Goal: Book appointment/travel/reservation

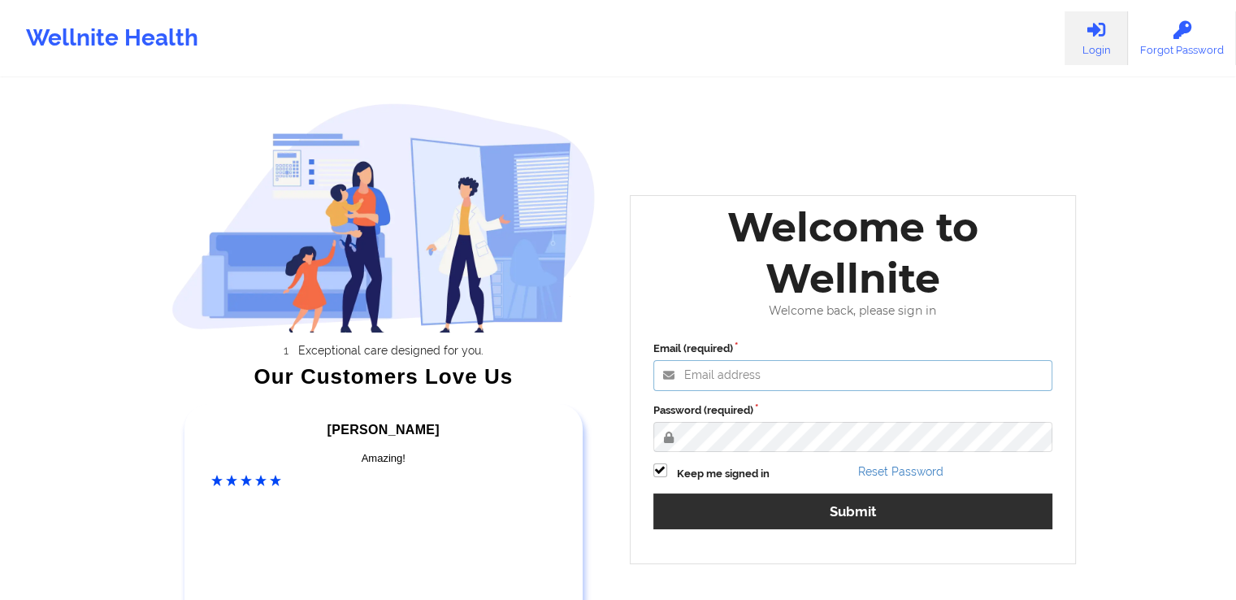
type input "[EMAIL_ADDRESS][DOMAIN_NAME]"
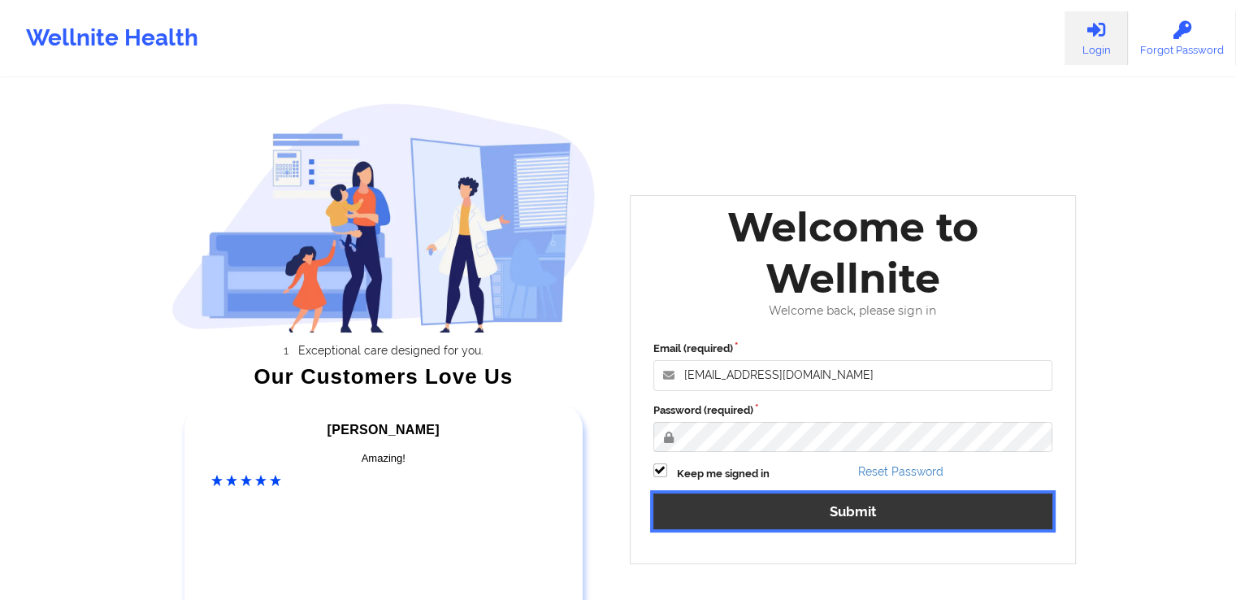
click at [890, 506] on button "Submit" at bounding box center [853, 510] width 400 height 35
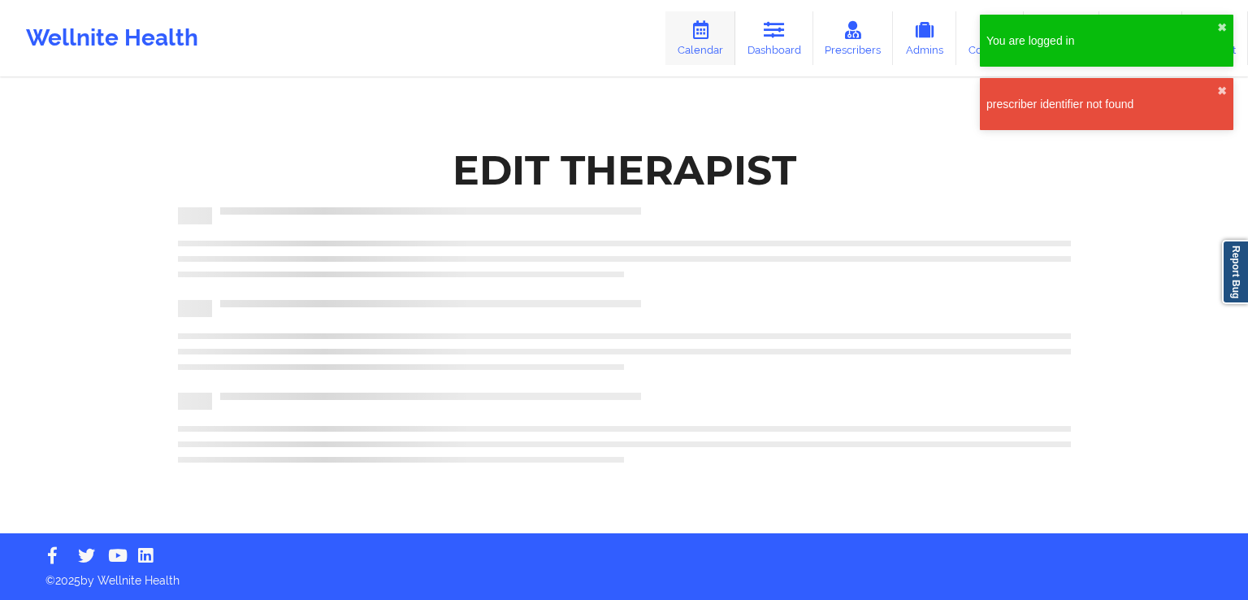
click at [699, 56] on link "Calendar" at bounding box center [701, 38] width 70 height 54
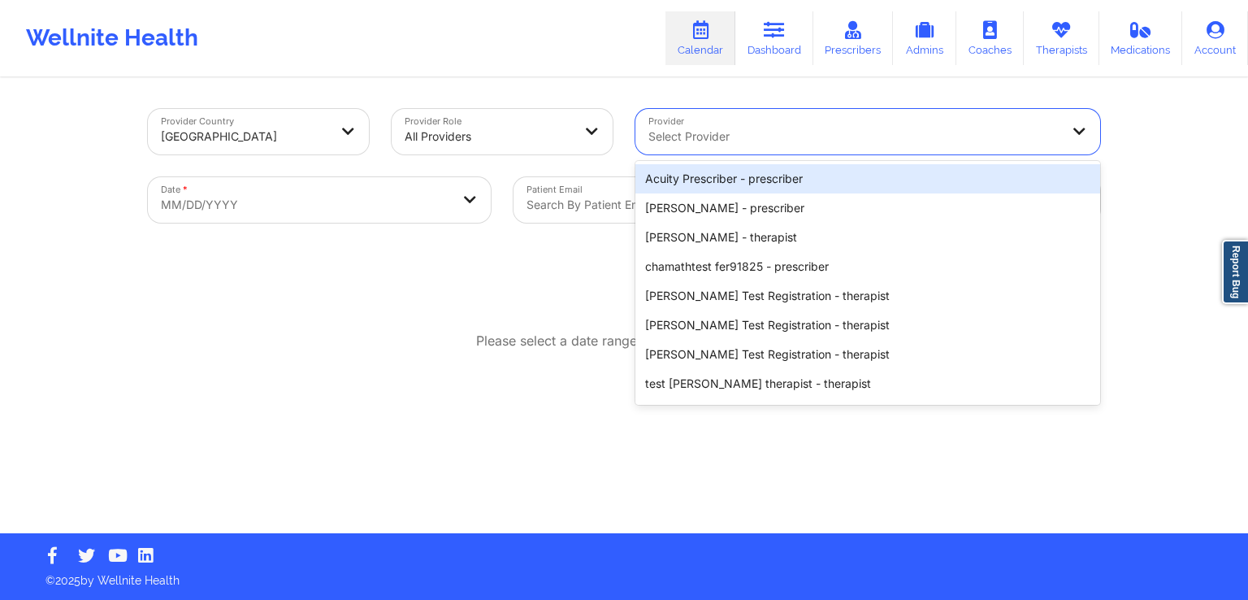
click at [715, 137] on div at bounding box center [854, 137] width 411 height 20
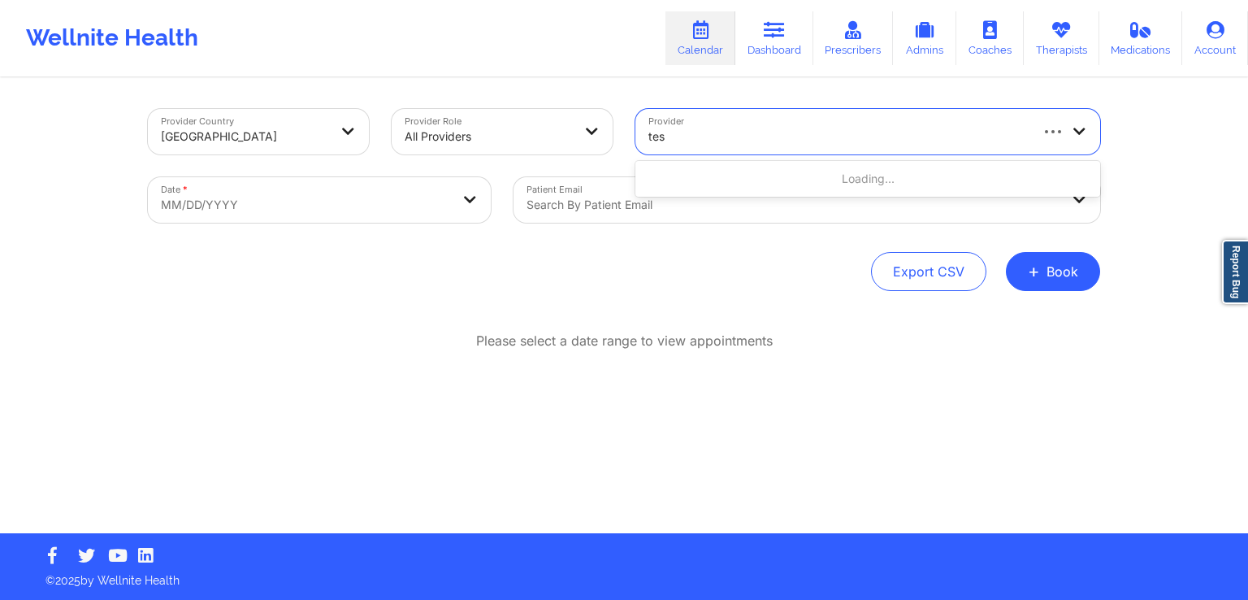
type input "test"
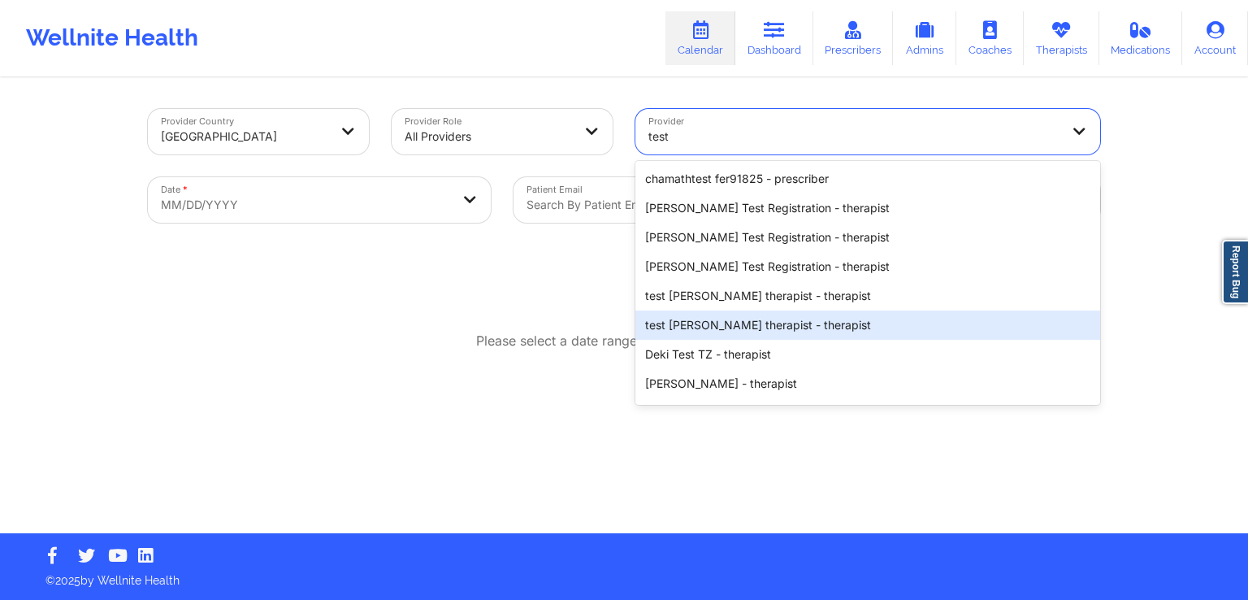
click at [779, 330] on div "test [PERSON_NAME] therapist - therapist" at bounding box center [868, 324] width 465 height 29
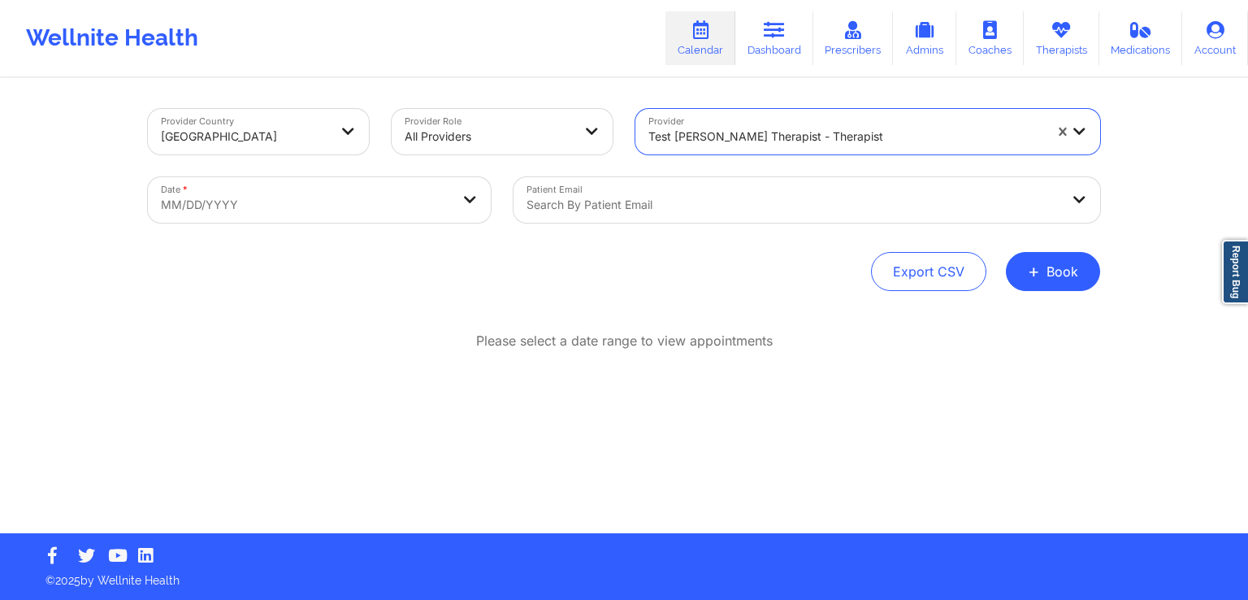
select select "2025-8"
select select "2025-9"
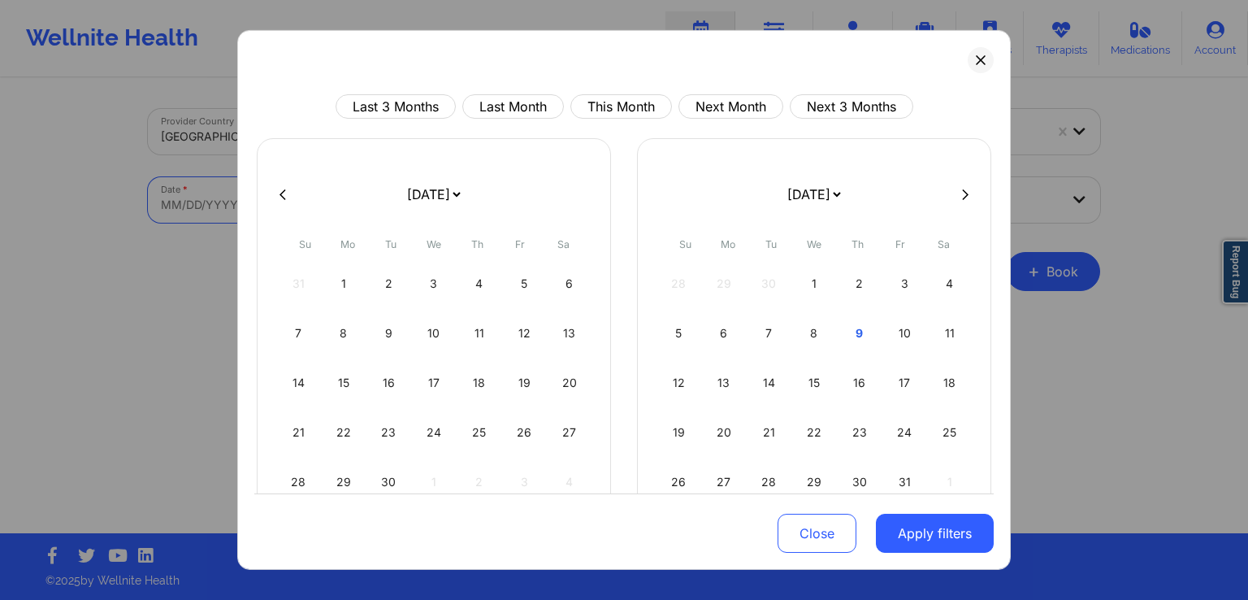
click at [302, 202] on body "Wellnite Health Calendar Dashboard Prescribers Admins Coaches Therapists Medica…" at bounding box center [624, 300] width 1248 height 600
click at [432, 435] on div "24" at bounding box center [434, 433] width 41 height 46
select select "2025-8"
select select "2025-9"
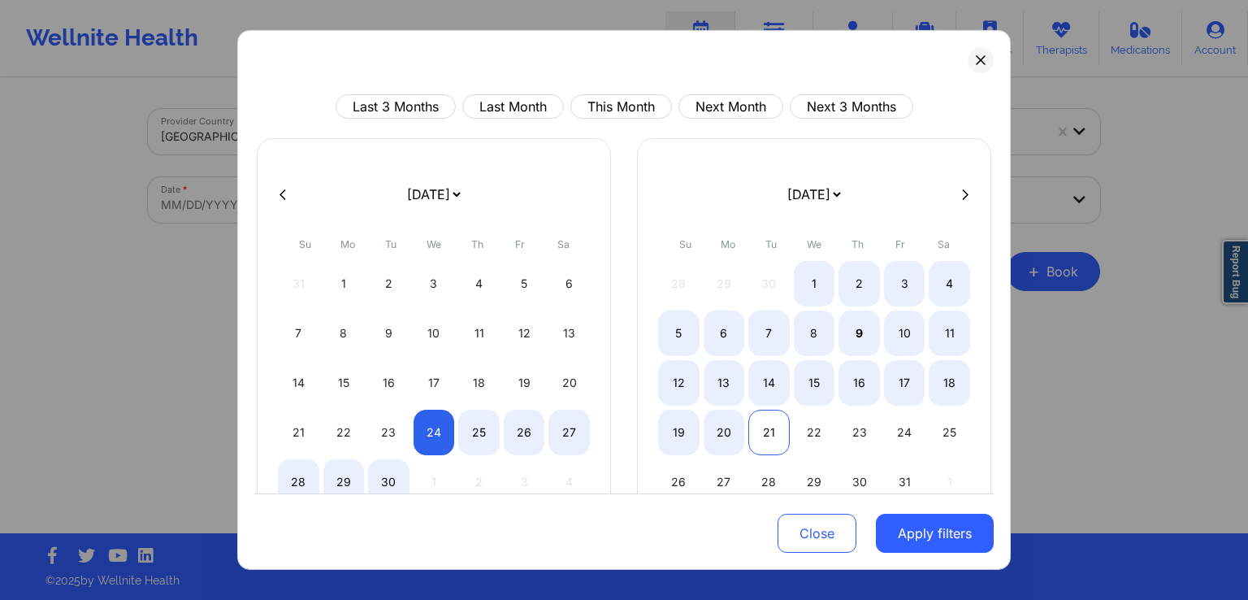
select select "2025-8"
select select "2025-9"
click at [770, 436] on div "21" at bounding box center [769, 433] width 41 height 46
select select "2025-8"
select select "2025-9"
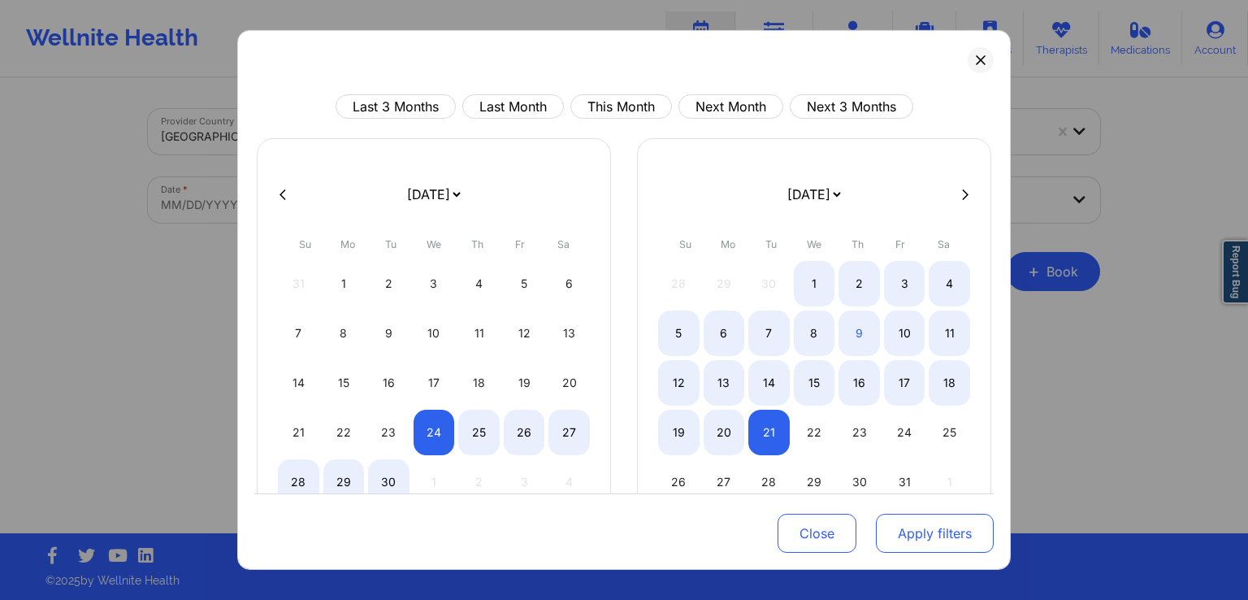
click at [949, 536] on button "Apply filters" at bounding box center [935, 533] width 118 height 39
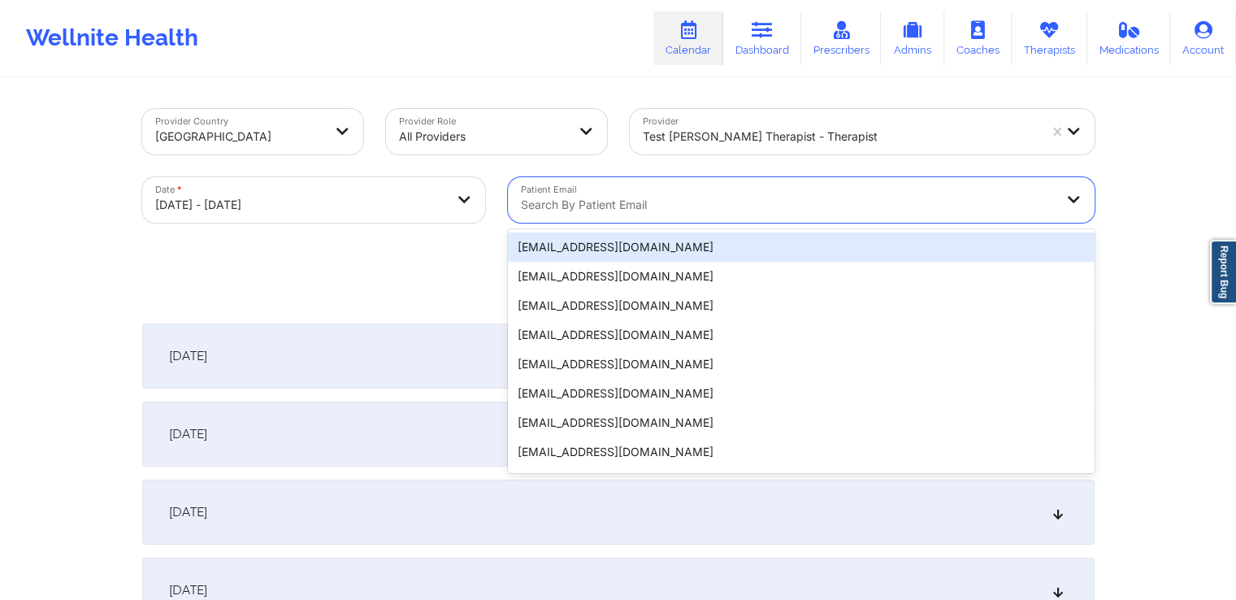
click at [763, 188] on div "Search by patient email" at bounding box center [782, 200] width 548 height 46
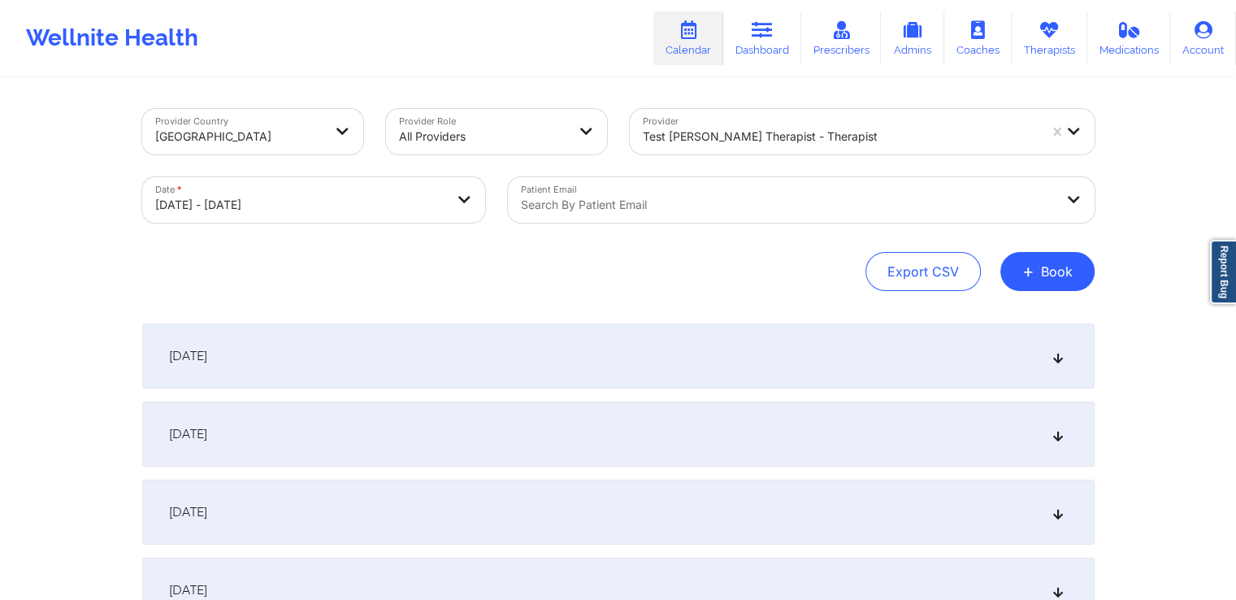
click at [410, 248] on div "Provider Country [GEOGRAPHIC_DATA] Provider Role All Providers Provider test [P…" at bounding box center [618, 200] width 953 height 182
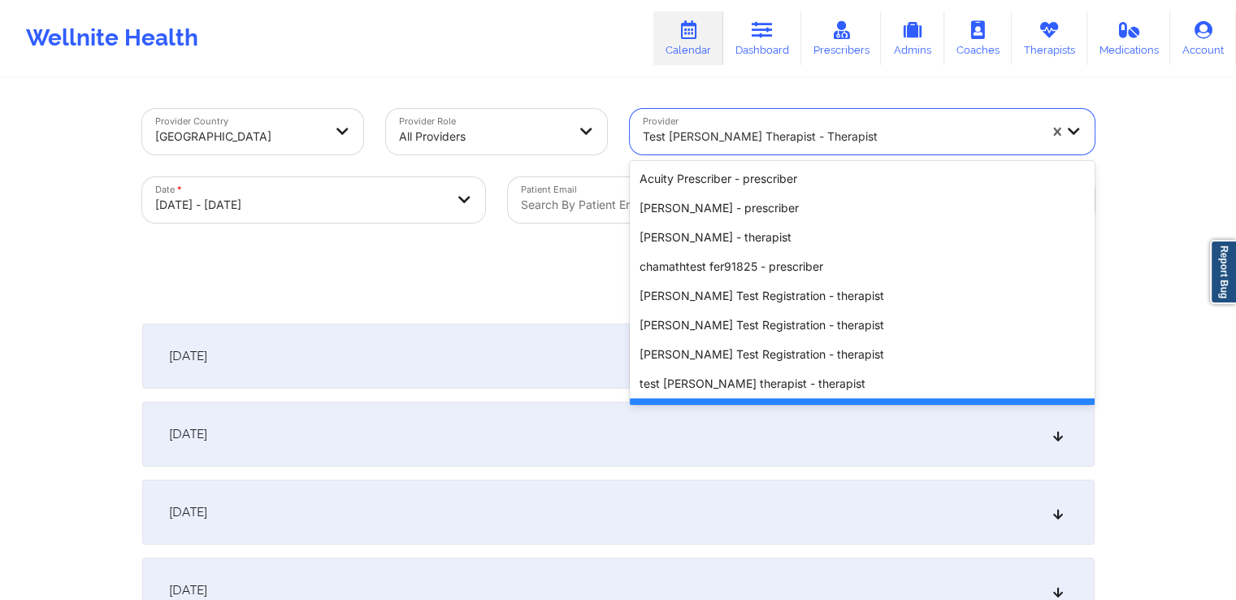
click at [830, 149] on div "test [PERSON_NAME] therapist - therapist" at bounding box center [840, 137] width 395 height 36
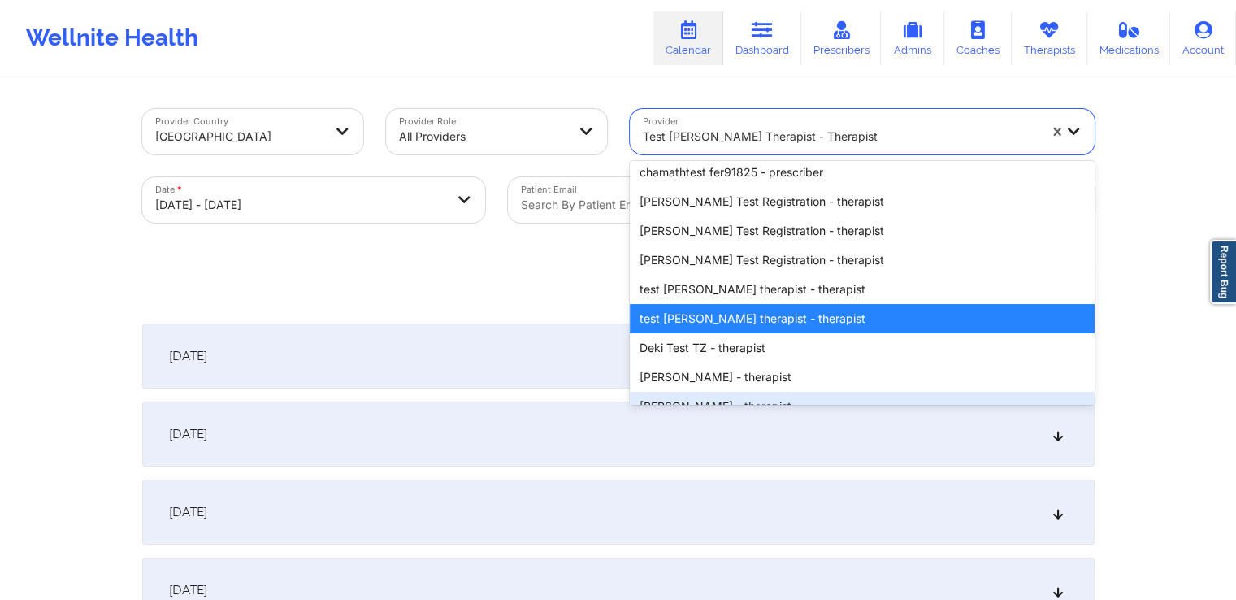
scroll to position [78, 0]
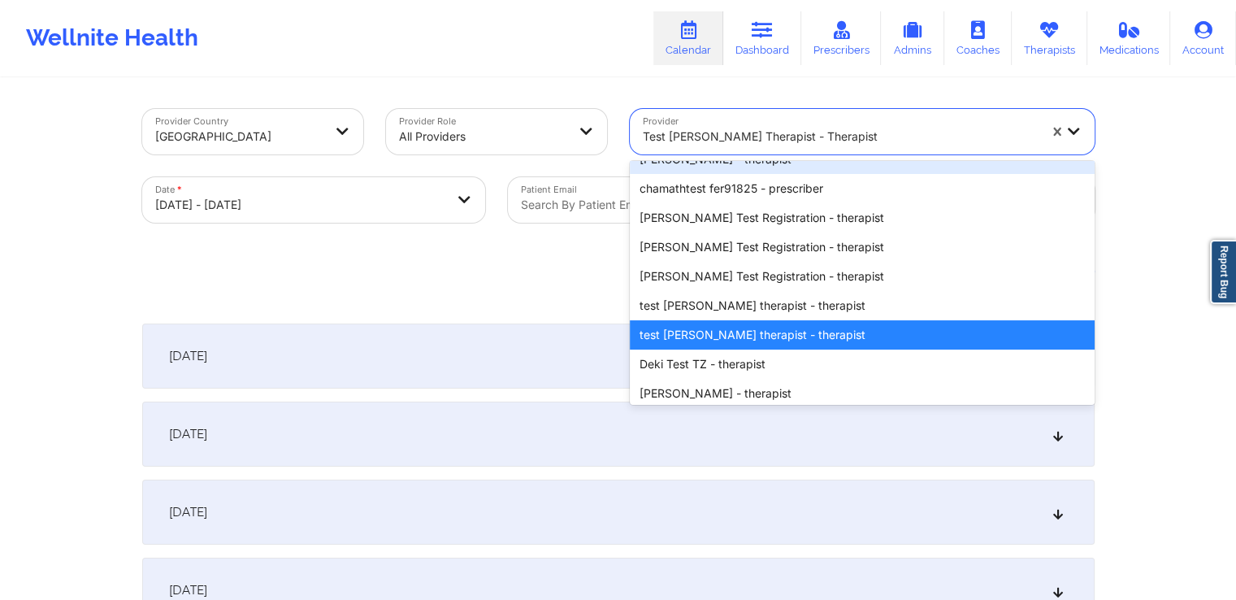
click at [310, 282] on div "Export CSV + Book" at bounding box center [618, 271] width 953 height 39
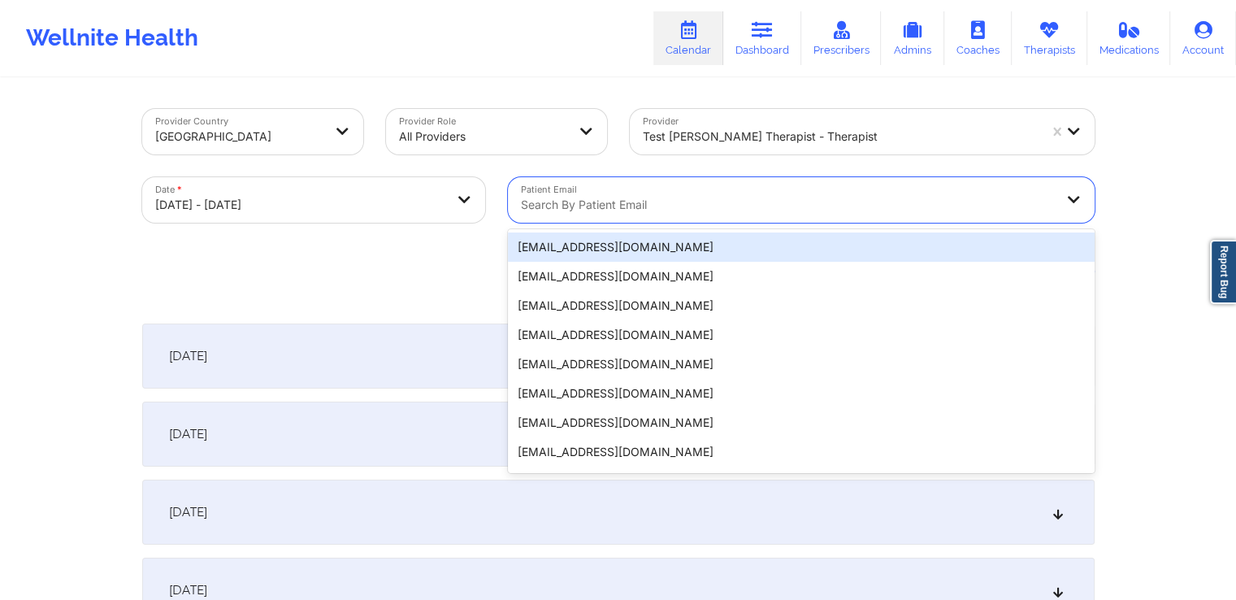
click at [726, 214] on div at bounding box center [787, 205] width 533 height 20
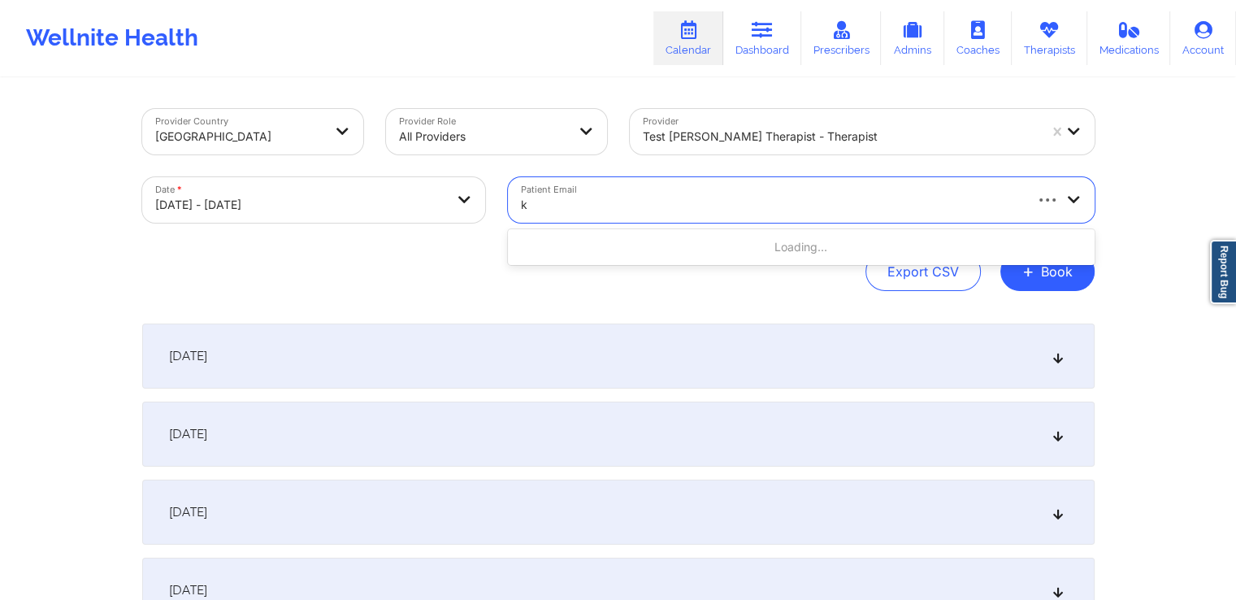
type input "kt"
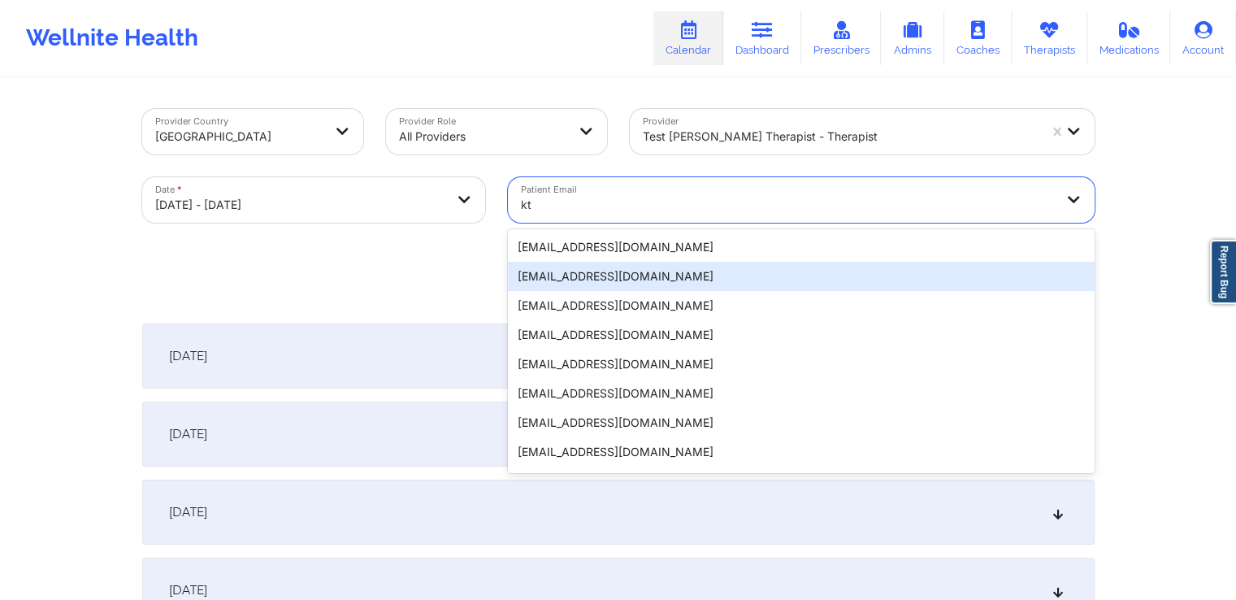
click at [616, 278] on div "[EMAIL_ADDRESS][DOMAIN_NAME]" at bounding box center [801, 276] width 587 height 29
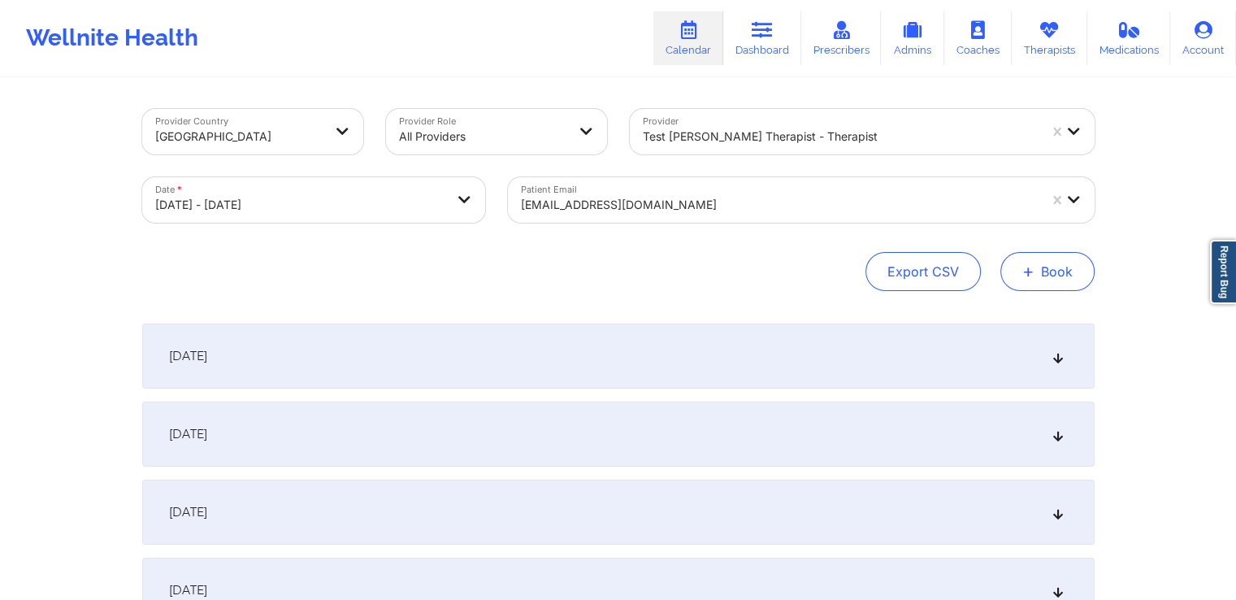
click at [1040, 271] on button "+ Book" at bounding box center [1047, 271] width 94 height 39
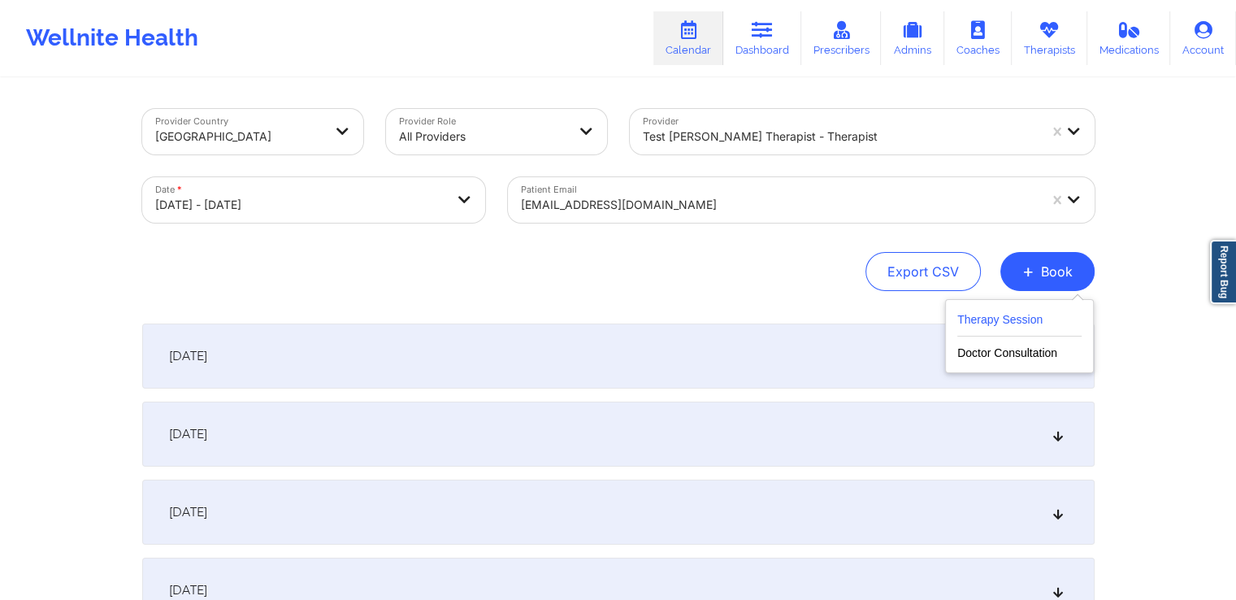
click at [1014, 322] on button "Therapy Session" at bounding box center [1019, 323] width 124 height 27
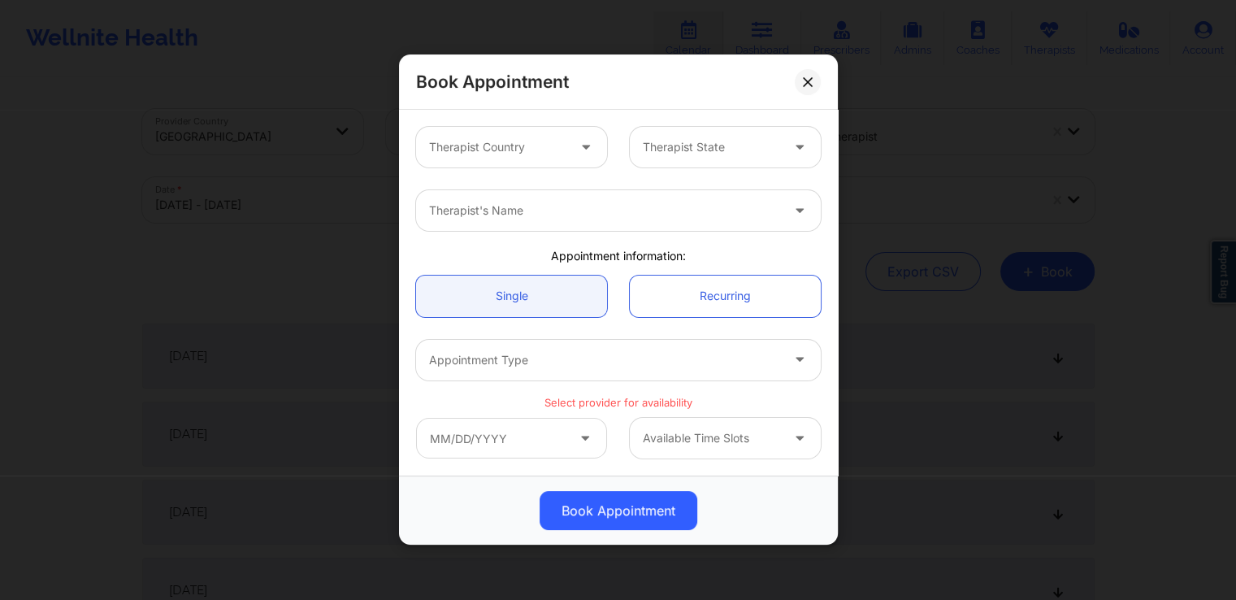
click at [653, 232] on div "Therapist's Name" at bounding box center [619, 210] width 428 height 63
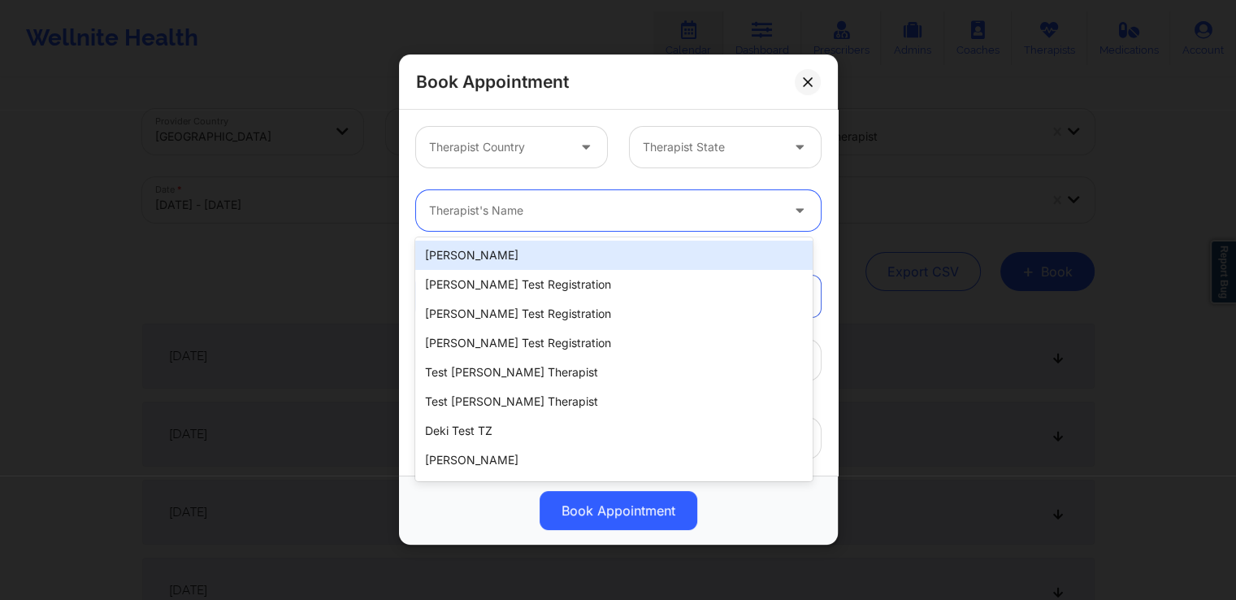
click at [659, 215] on div at bounding box center [604, 212] width 351 height 20
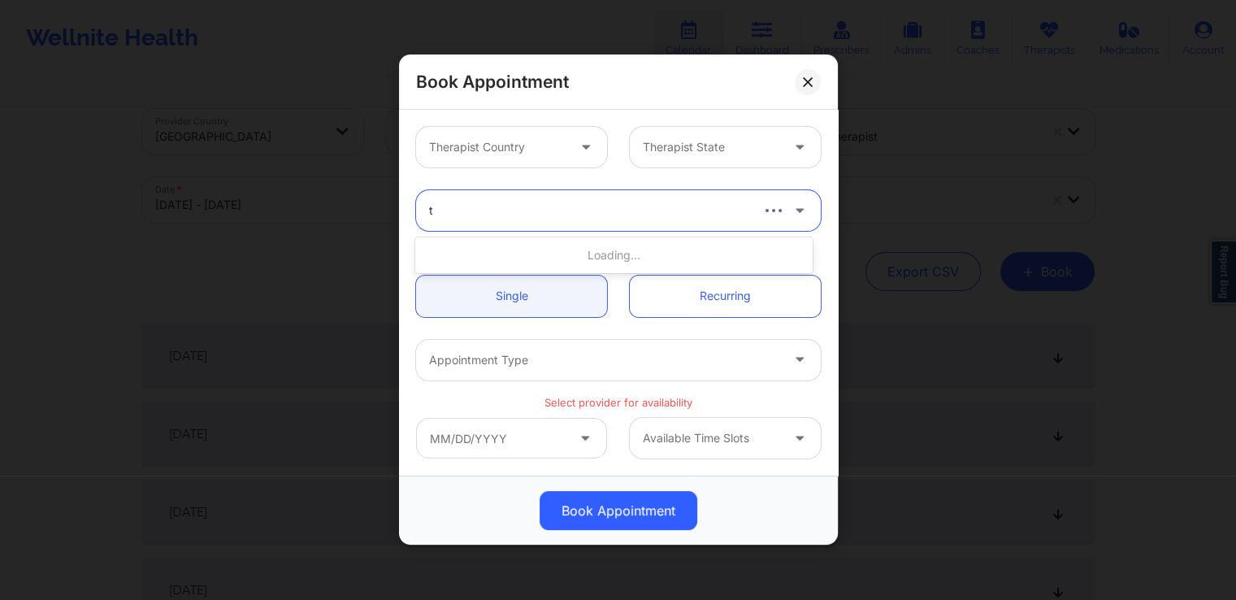
type input "te"
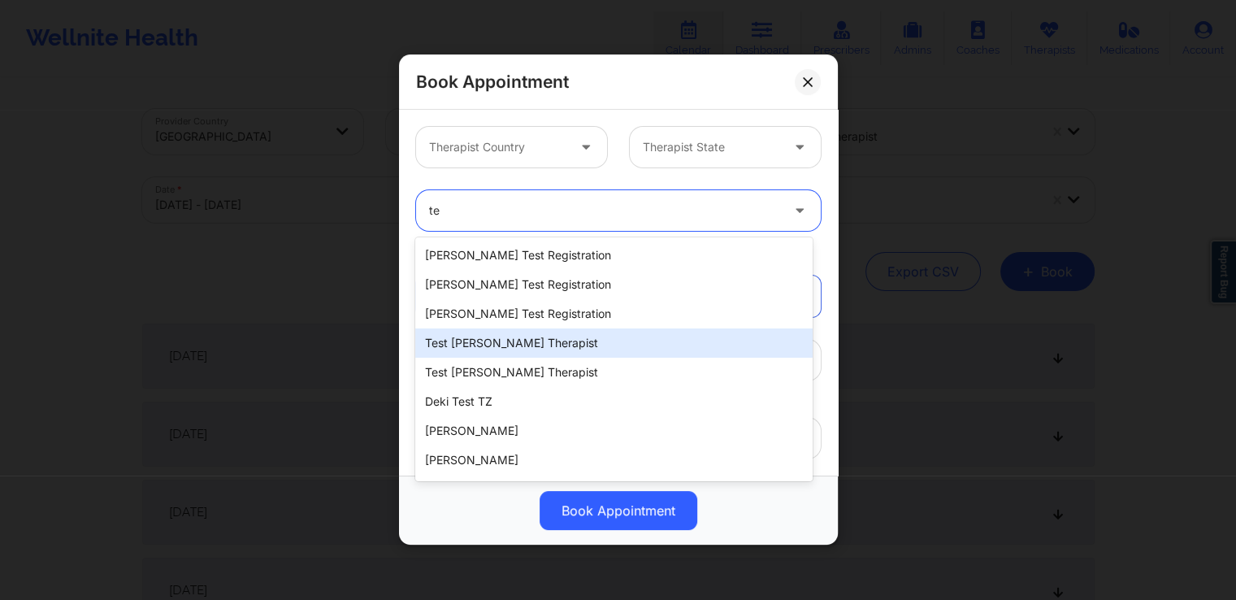
click at [584, 342] on div "test [PERSON_NAME] therapist" at bounding box center [613, 342] width 397 height 29
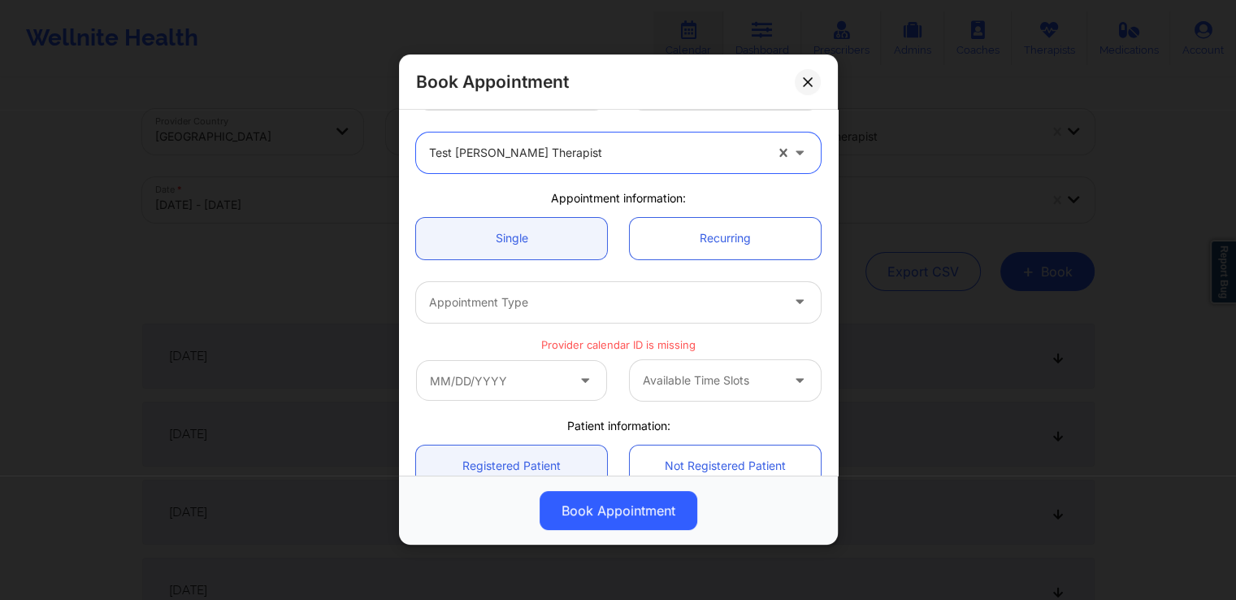
scroll to position [0, 0]
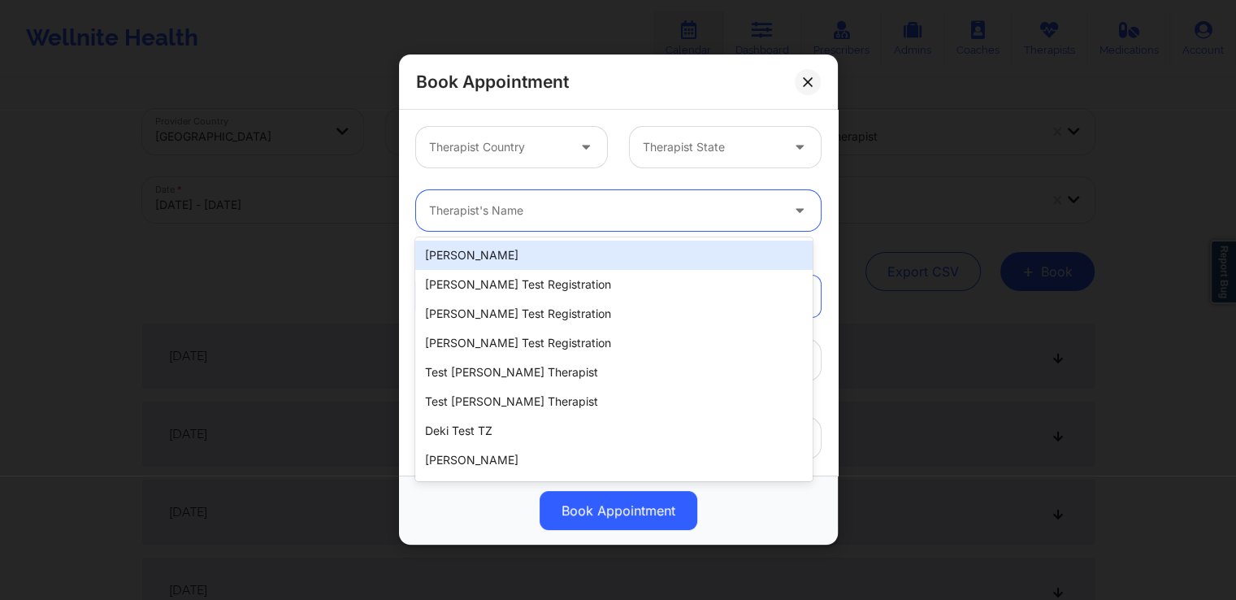
click at [662, 213] on div at bounding box center [604, 212] width 351 height 20
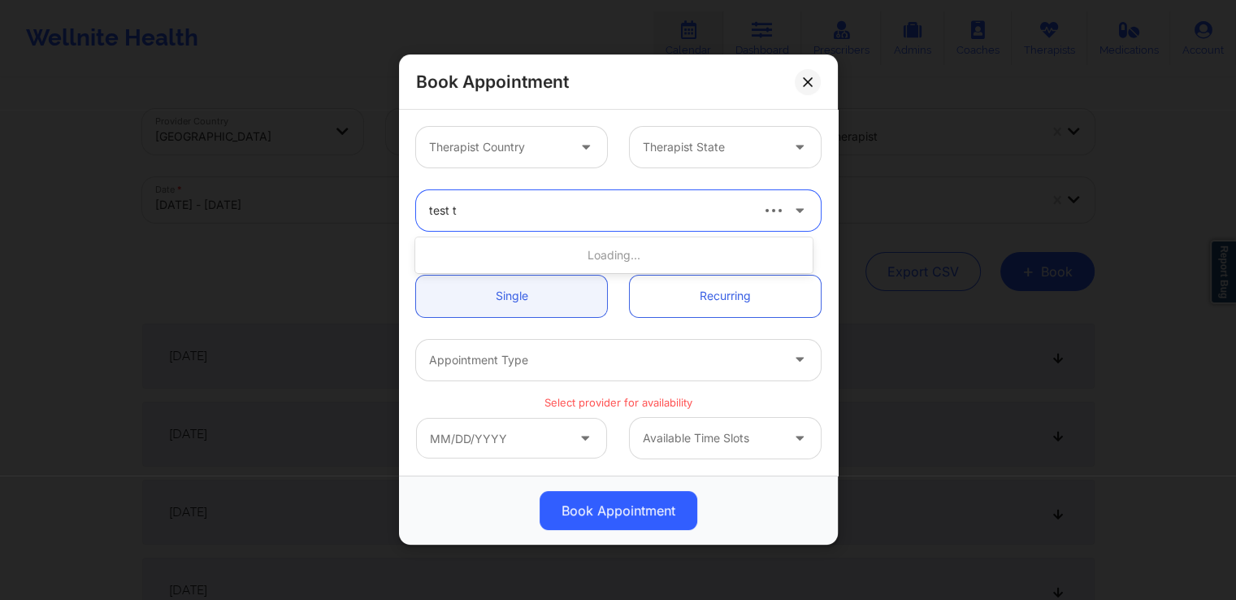
type input "test th"
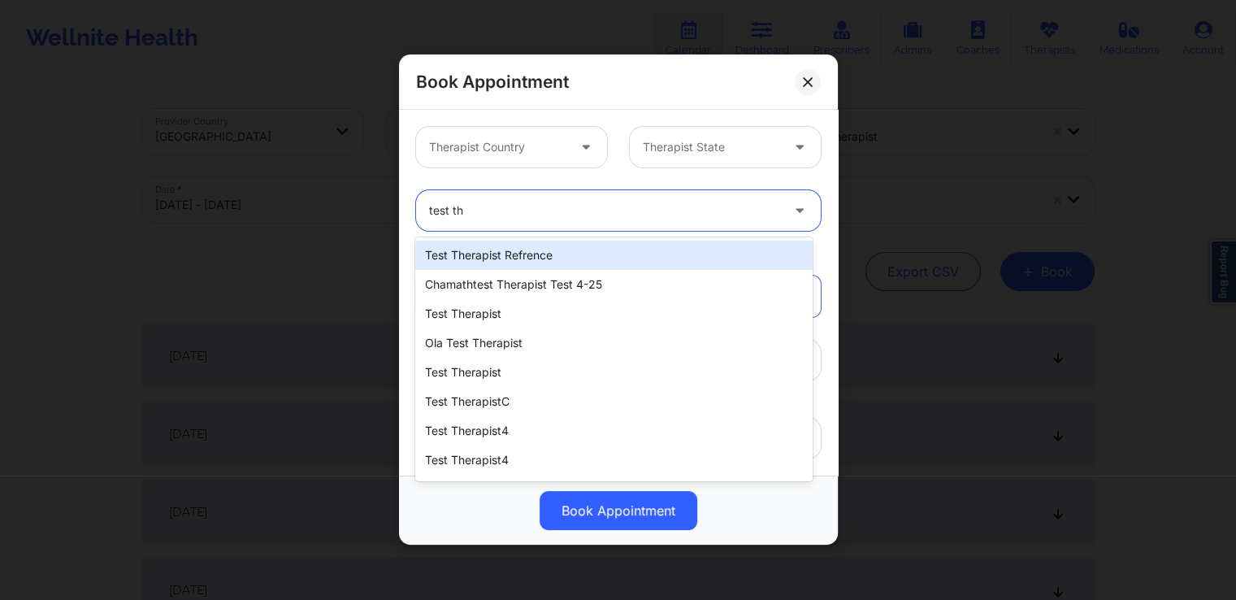
click at [613, 257] on div "test therapist refrence" at bounding box center [613, 255] width 397 height 29
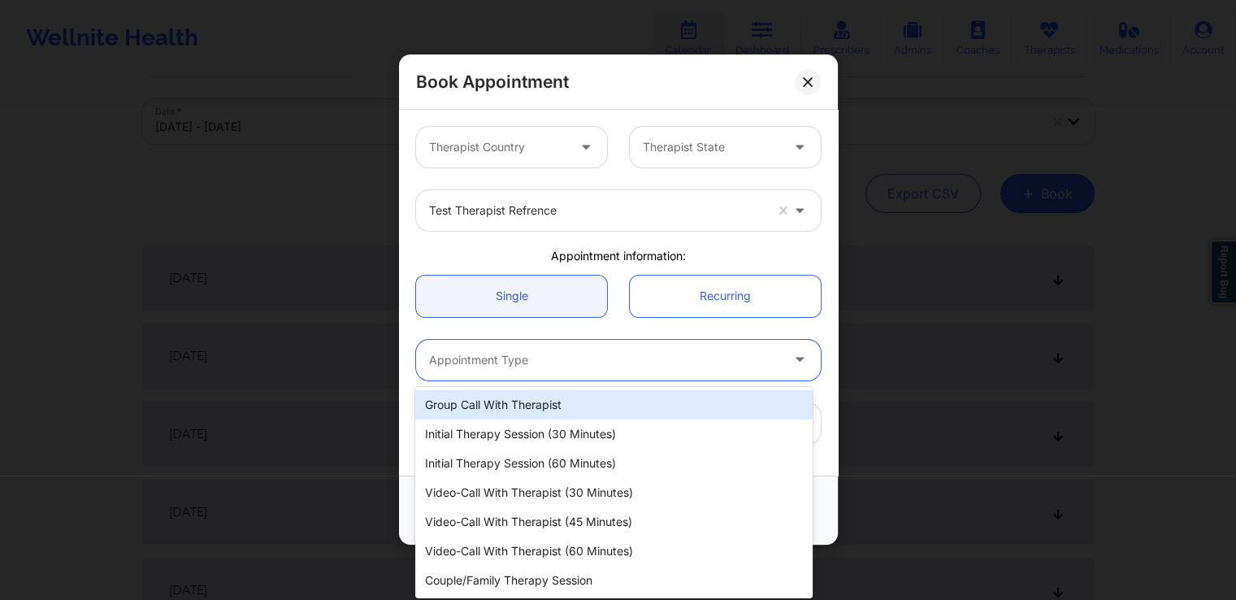
click at [540, 358] on div at bounding box center [604, 360] width 351 height 20
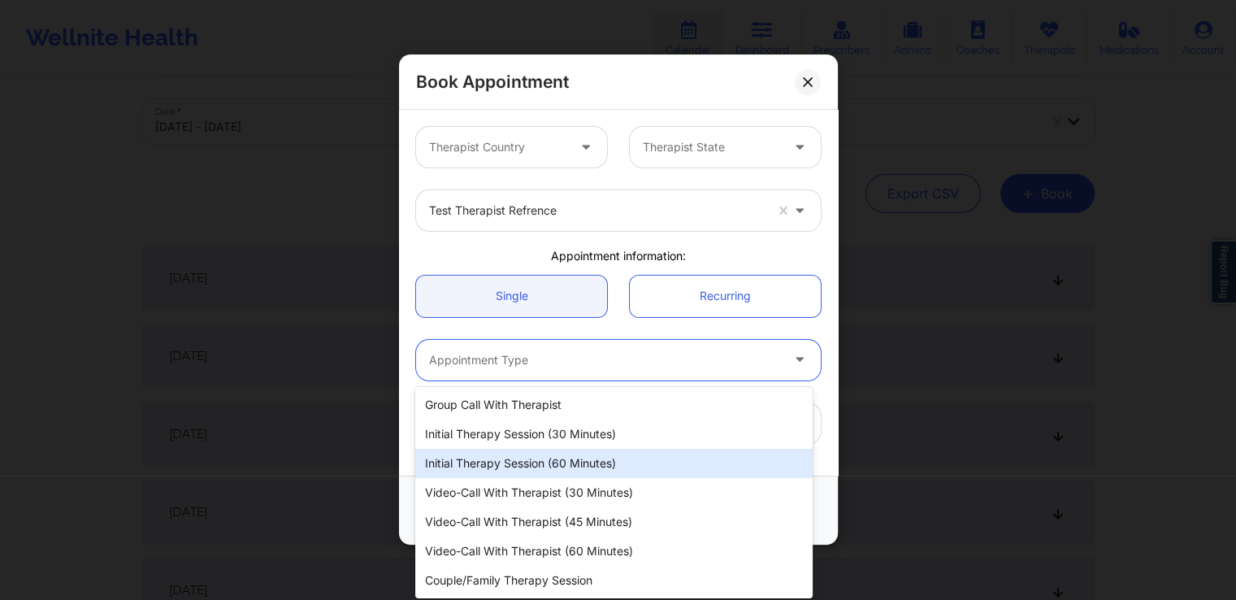
click at [531, 467] on div "Initial Therapy Session (60 minutes)" at bounding box center [613, 463] width 397 height 29
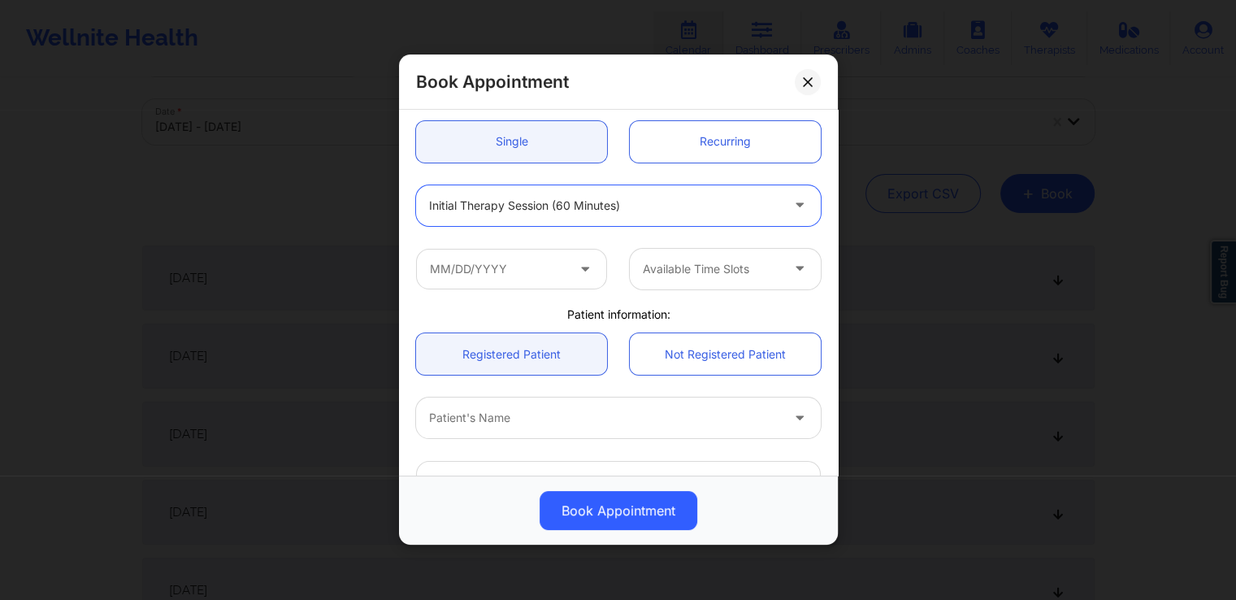
scroll to position [155, 0]
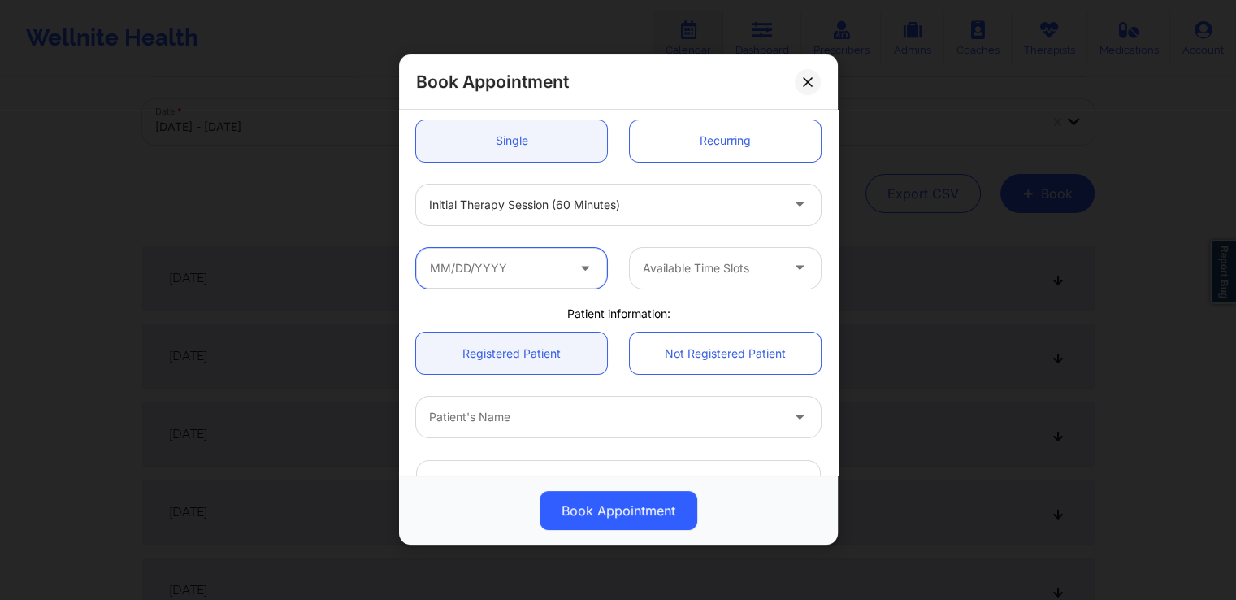
click at [569, 284] on input "text" at bounding box center [511, 268] width 191 height 41
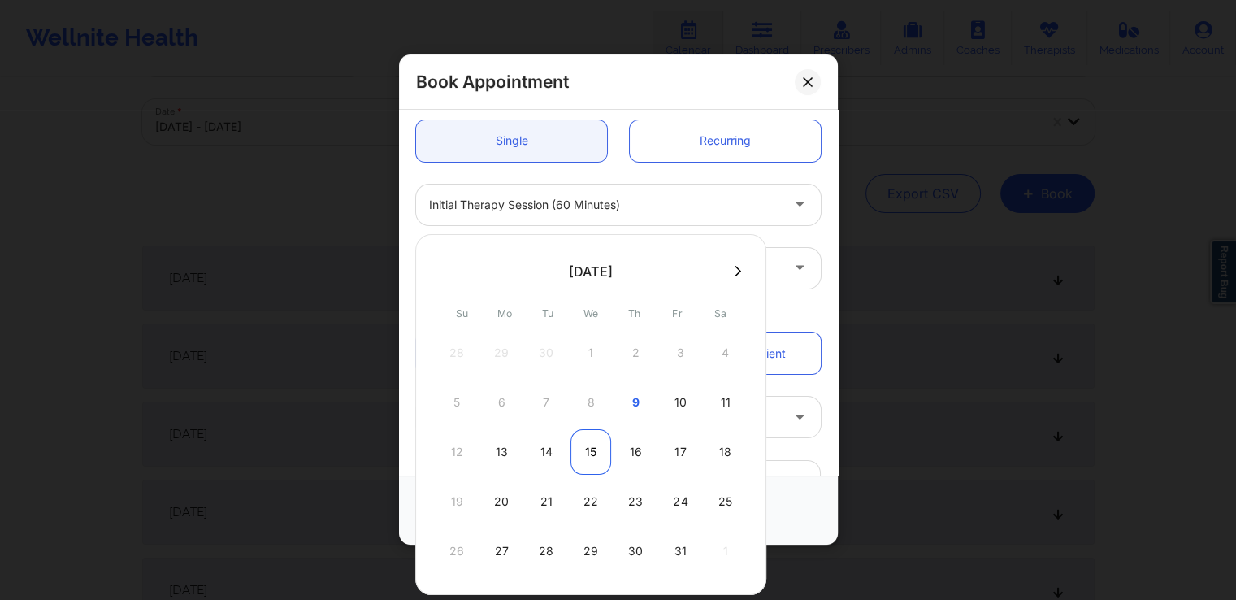
click at [581, 450] on div "15" at bounding box center [591, 452] width 41 height 46
type input "[DATE]"
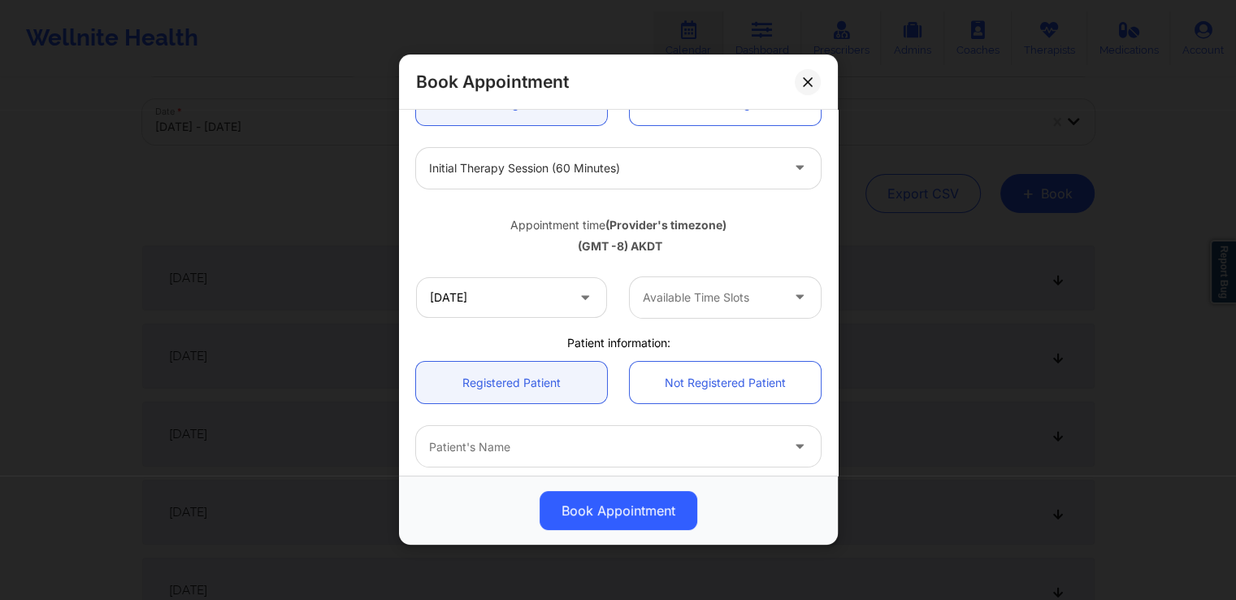
scroll to position [192, 0]
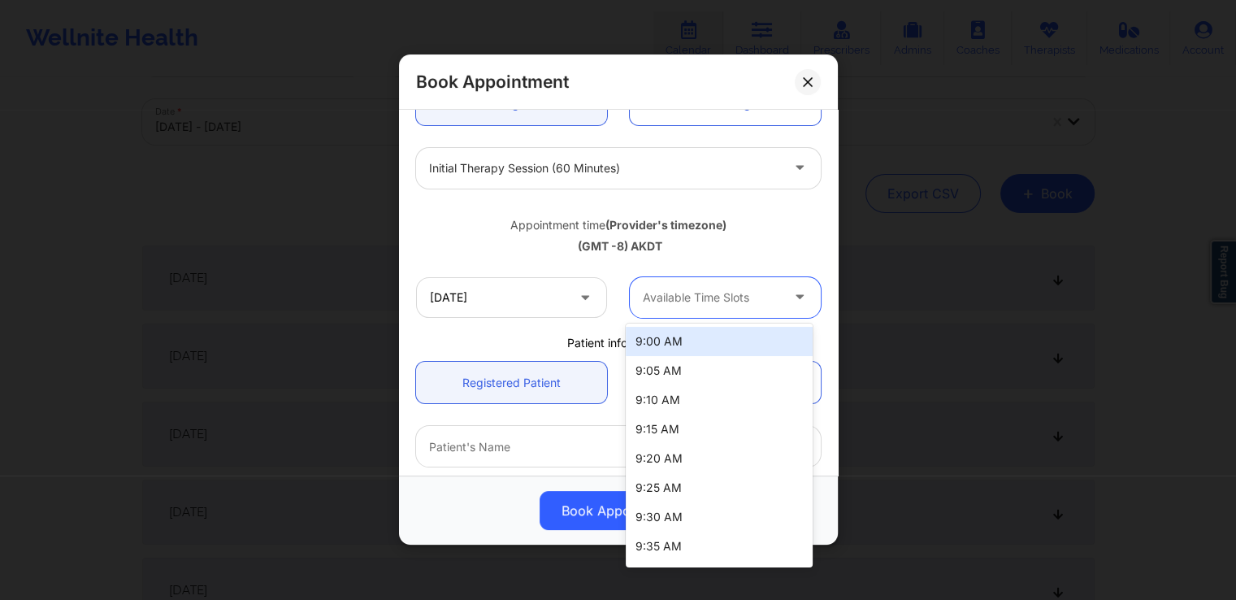
click at [792, 305] on div at bounding box center [802, 298] width 20 height 20
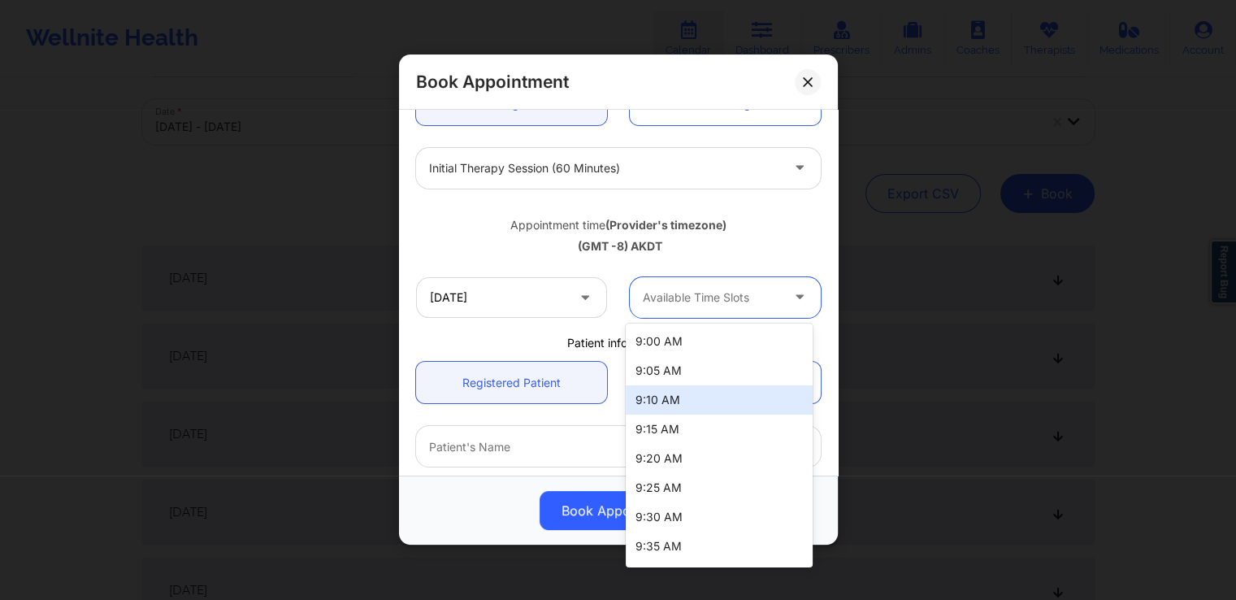
click at [684, 393] on div "9:10 AM" at bounding box center [719, 399] width 187 height 29
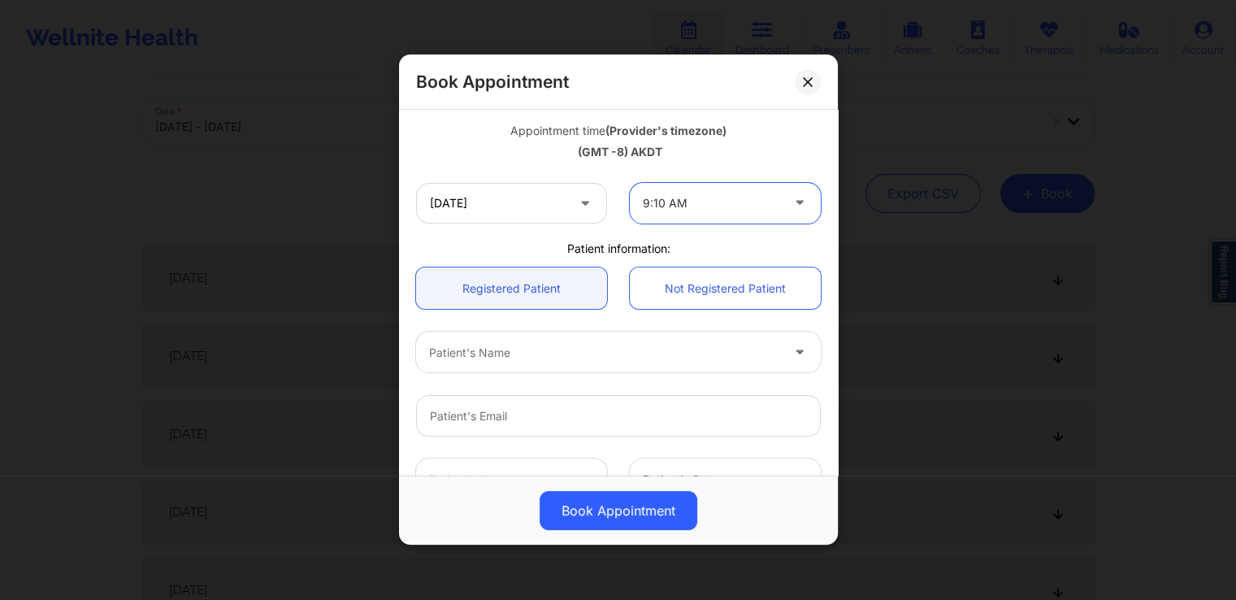
scroll to position [289, 0]
click at [636, 357] on div at bounding box center [604, 350] width 351 height 20
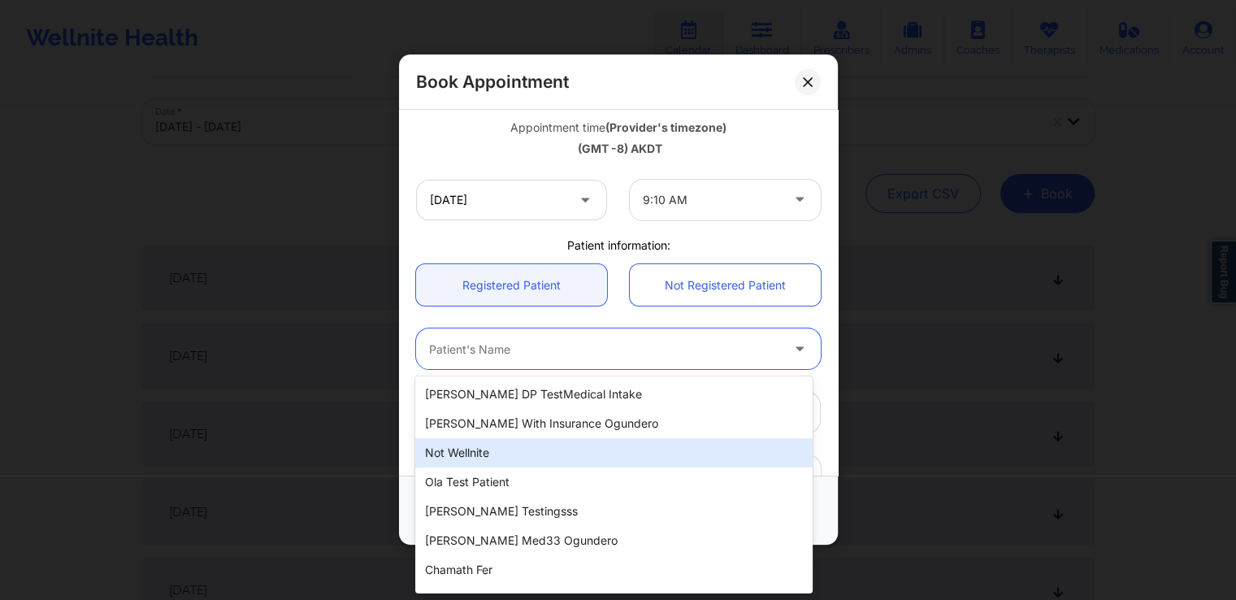
click at [585, 462] on div "Not Wellnite" at bounding box center [613, 452] width 397 height 29
type input "[EMAIL_ADDRESS][DOMAIN_NAME]"
type input "[PHONE_NUMBER]"
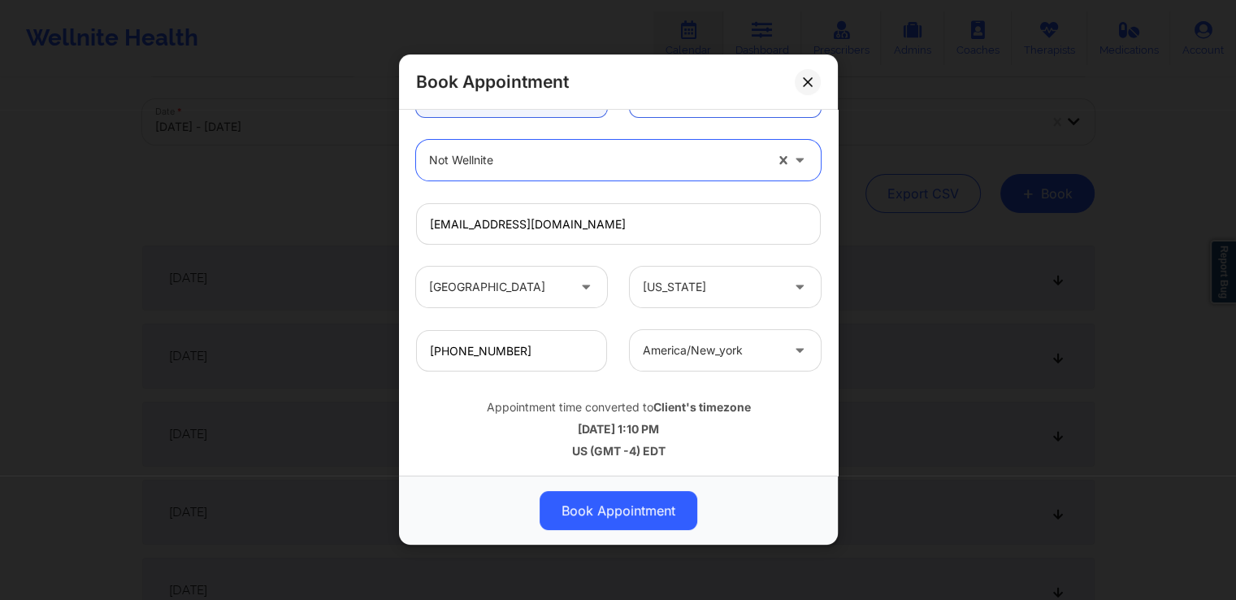
scroll to position [0, 0]
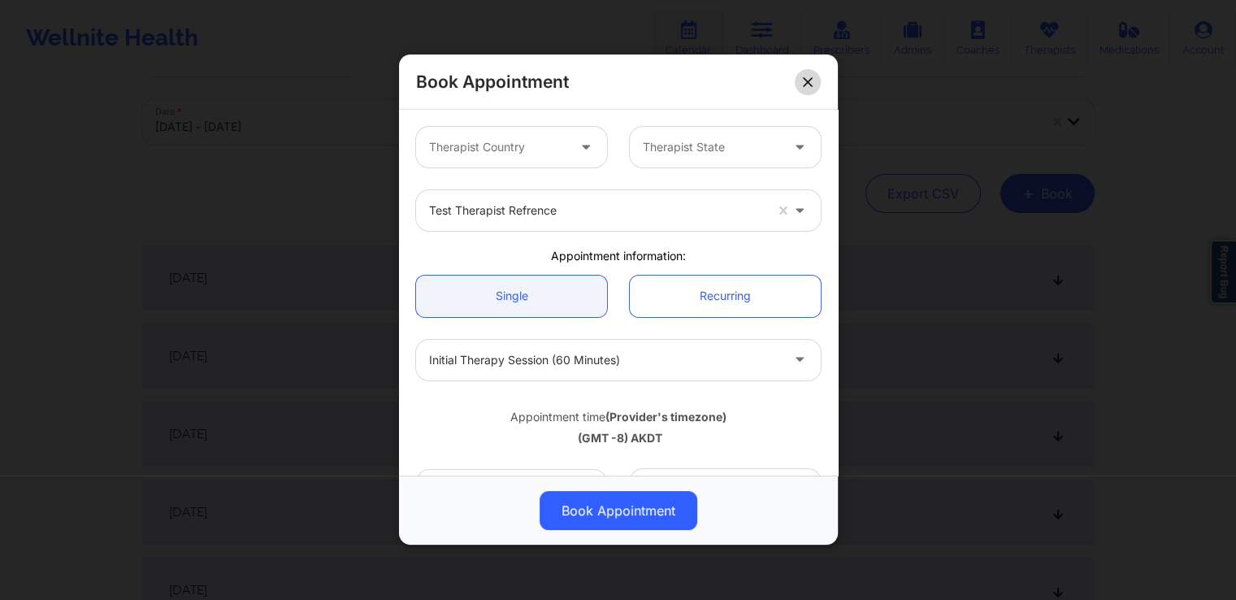
click at [809, 77] on icon at bounding box center [808, 82] width 10 height 10
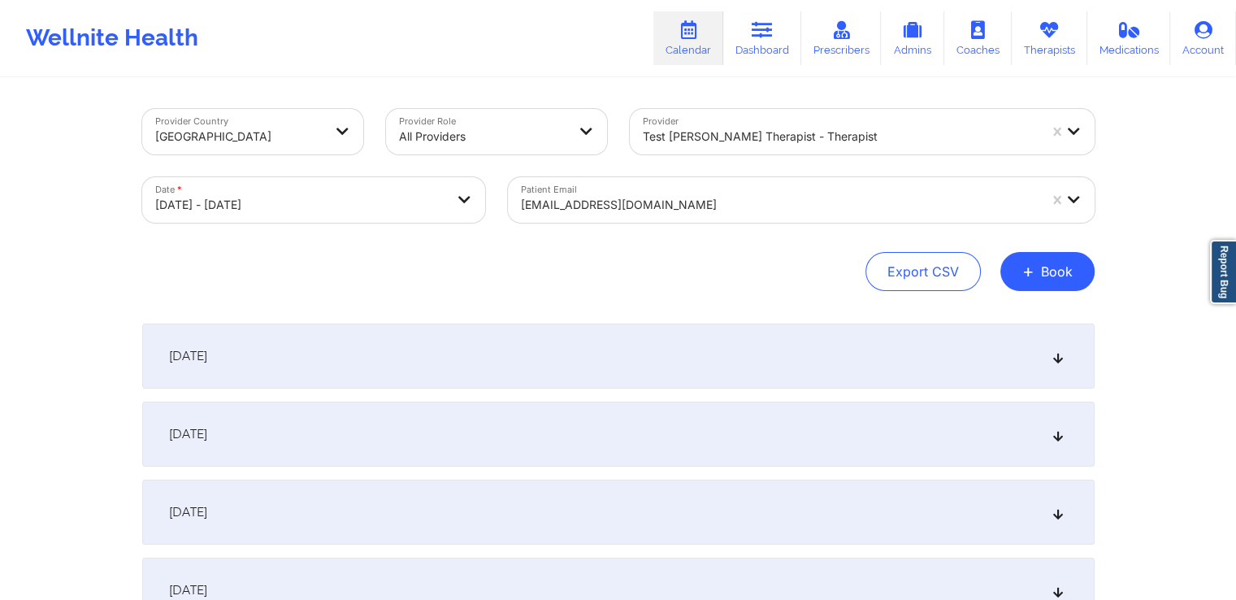
select select "2025-8"
select select "2025-9"
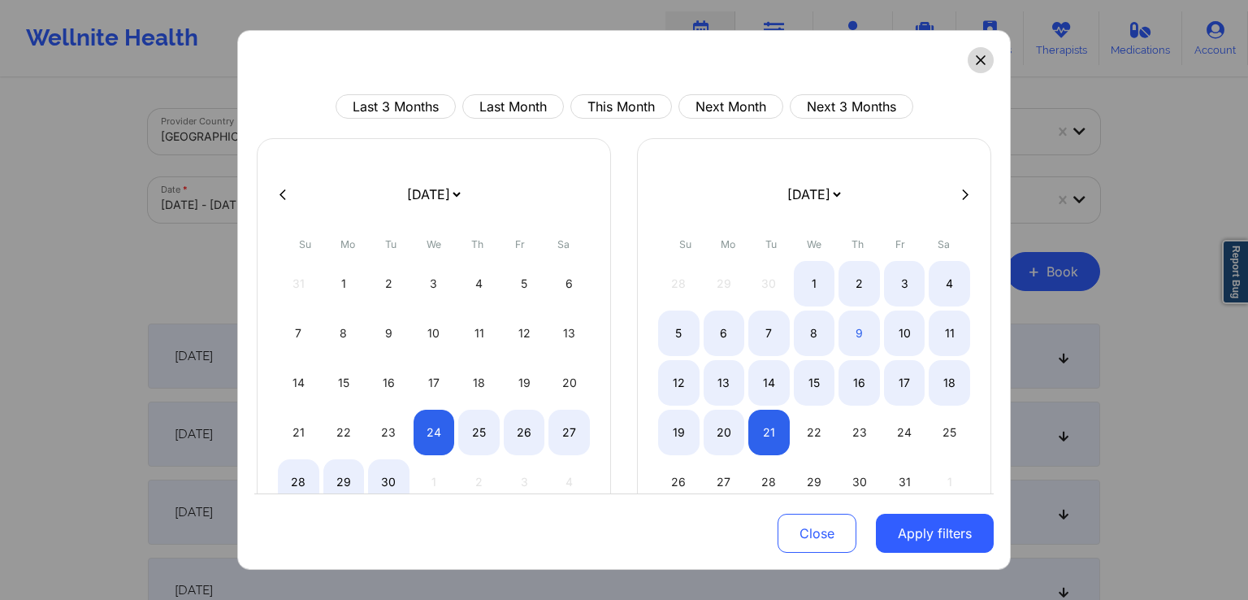
click at [968, 57] on button at bounding box center [981, 60] width 26 height 26
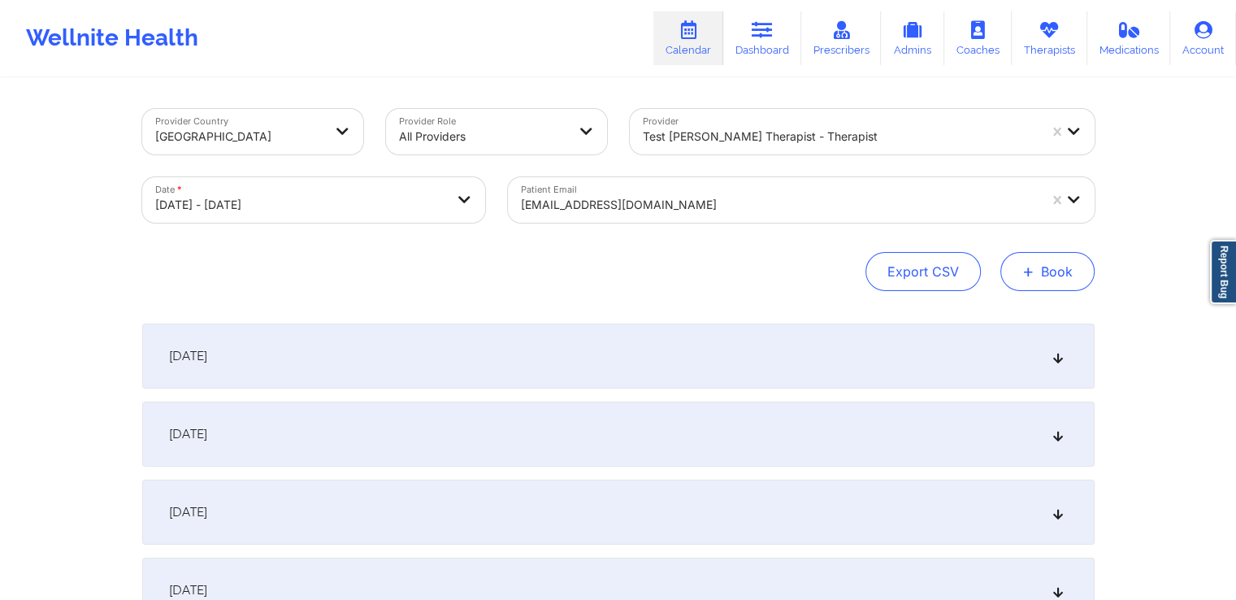
click at [1060, 267] on button "+ Book" at bounding box center [1047, 271] width 94 height 39
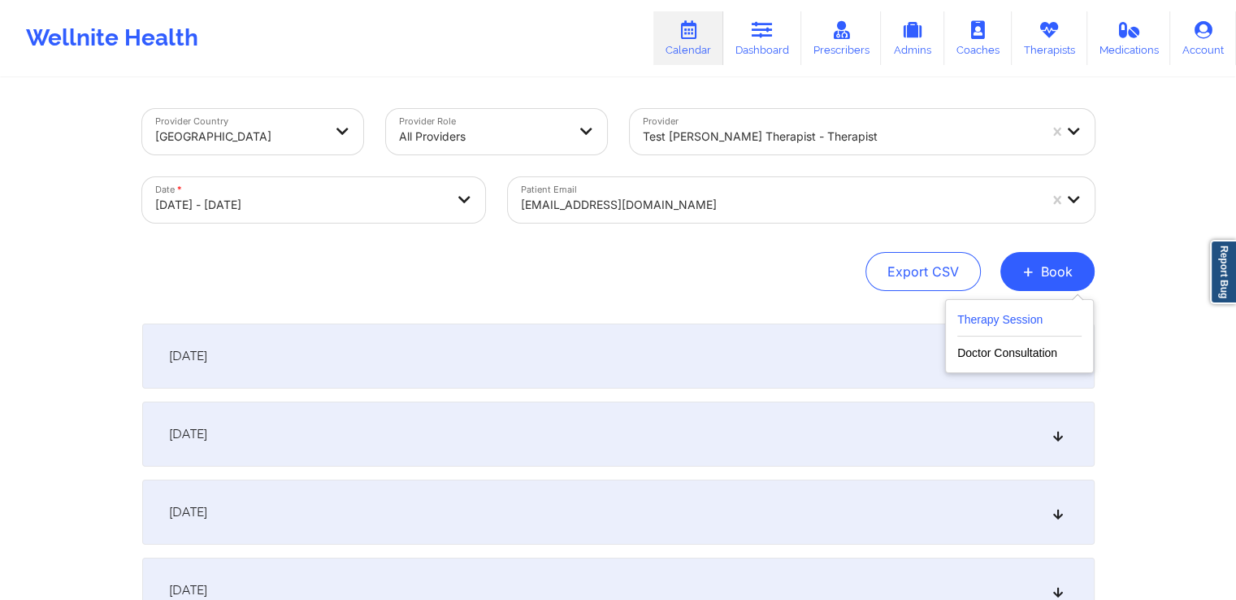
click at [985, 323] on button "Therapy Session" at bounding box center [1019, 323] width 124 height 27
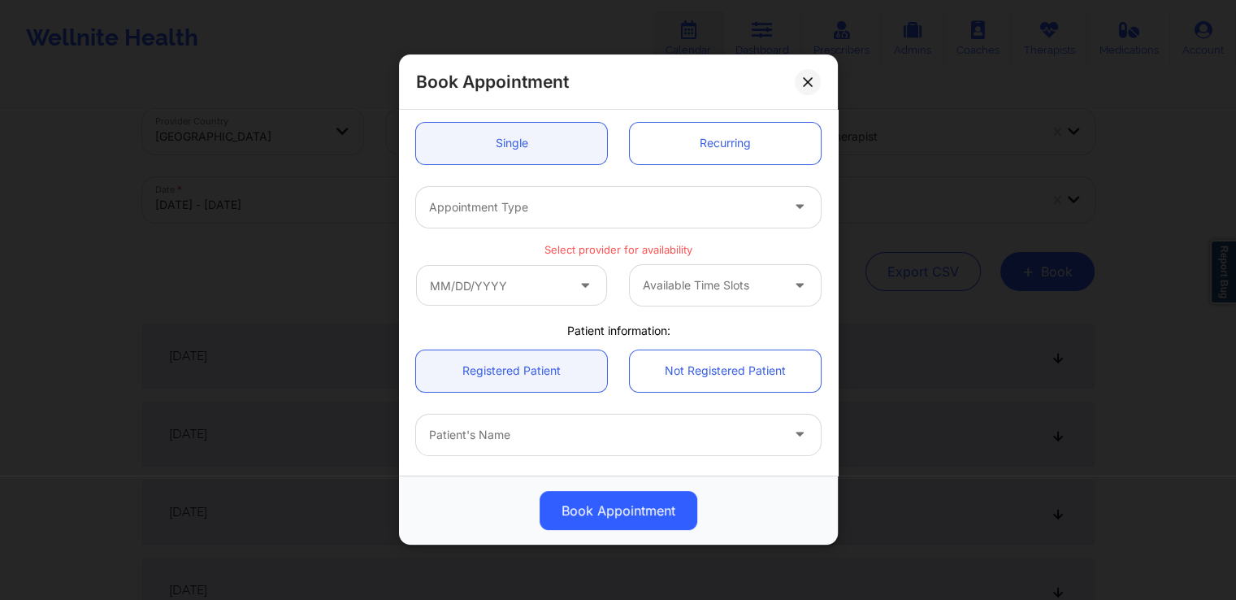
scroll to position [20, 0]
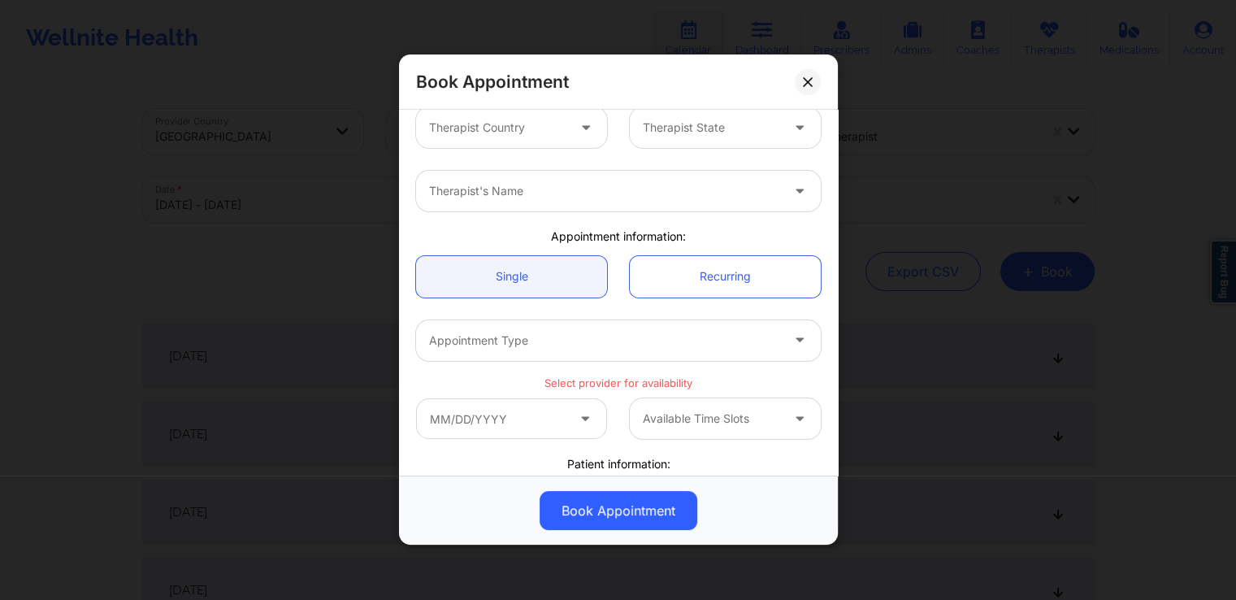
click at [687, 132] on div at bounding box center [711, 129] width 137 height 20
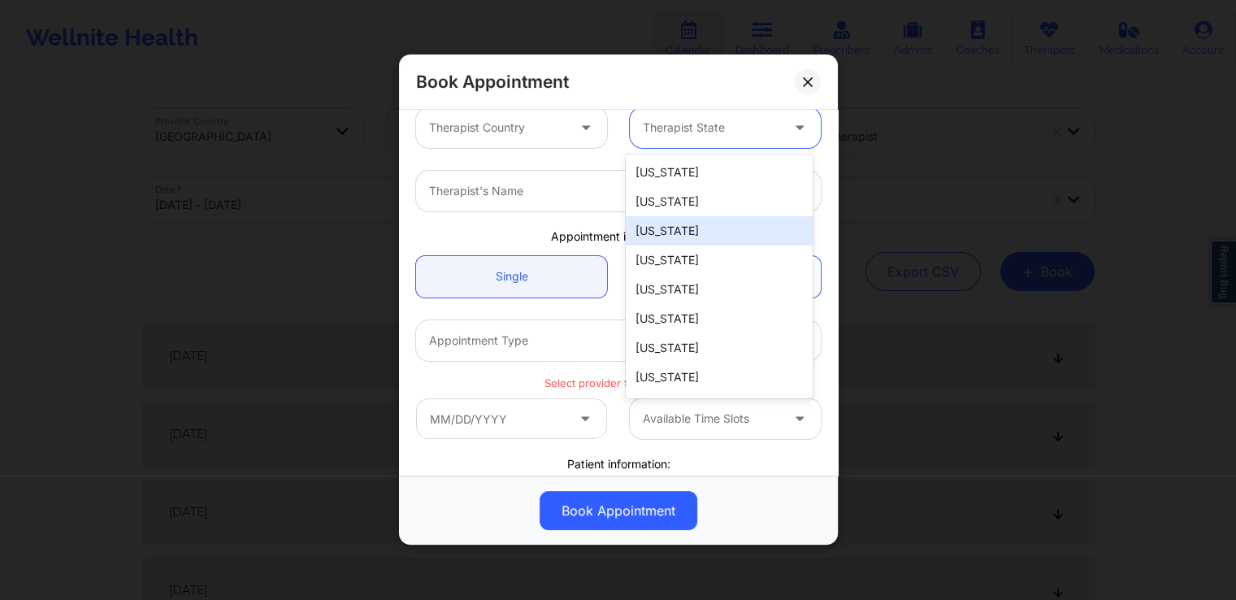
click at [514, 140] on div "Therapist Country" at bounding box center [492, 127] width 152 height 41
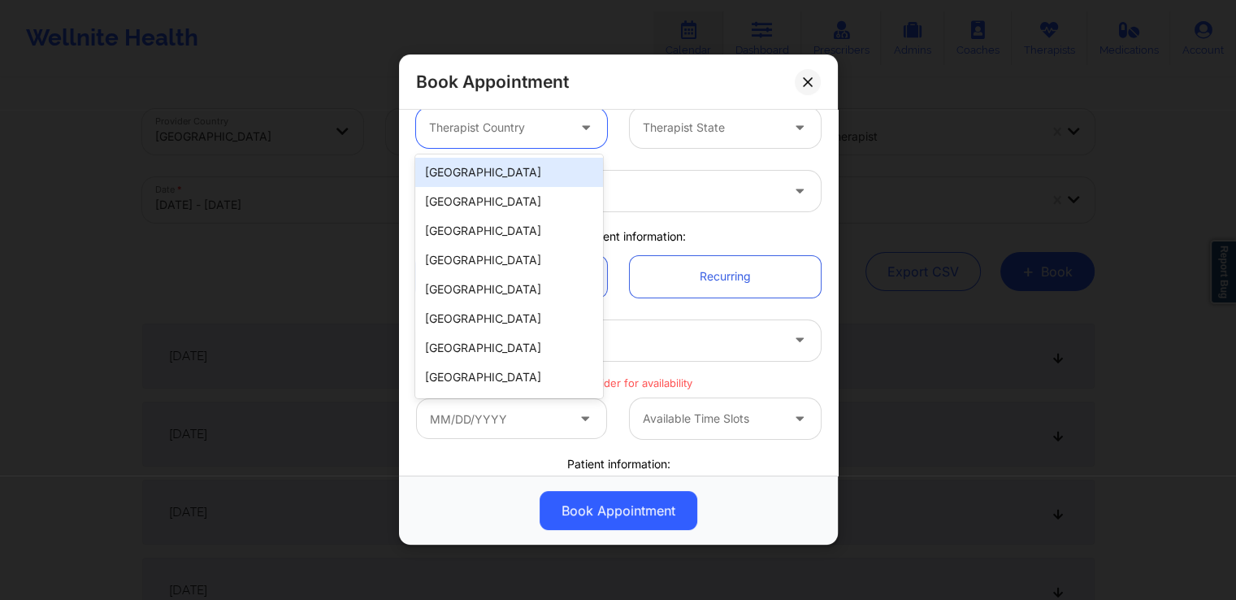
click at [497, 172] on div "[GEOGRAPHIC_DATA]" at bounding box center [508, 172] width 187 height 29
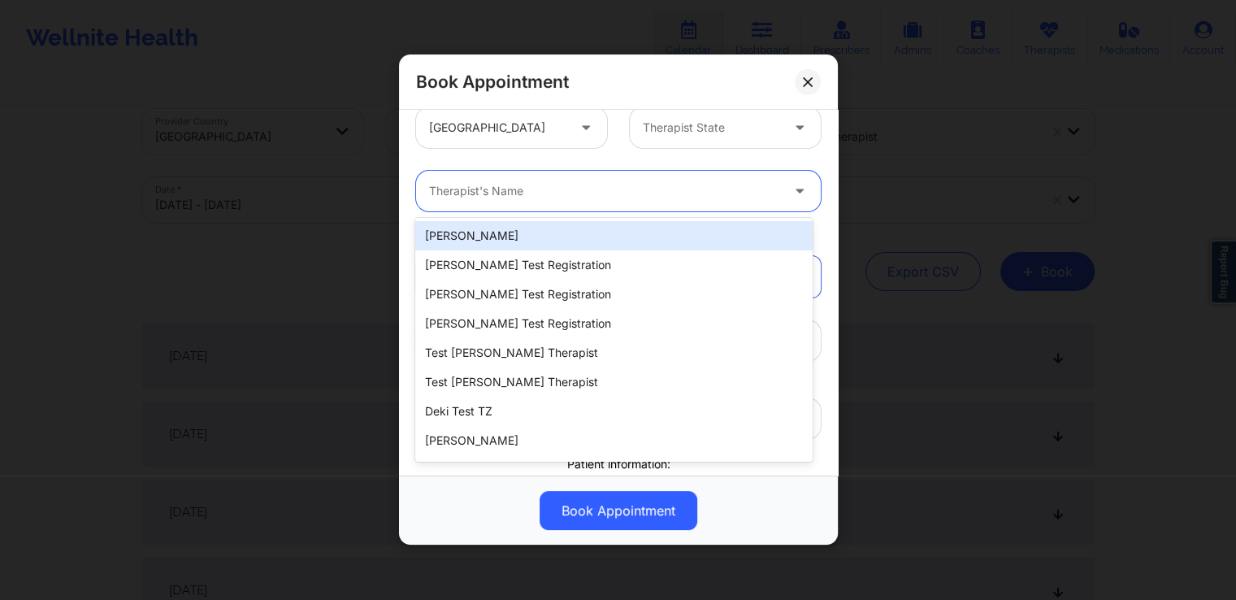
click at [520, 183] on div at bounding box center [604, 192] width 351 height 20
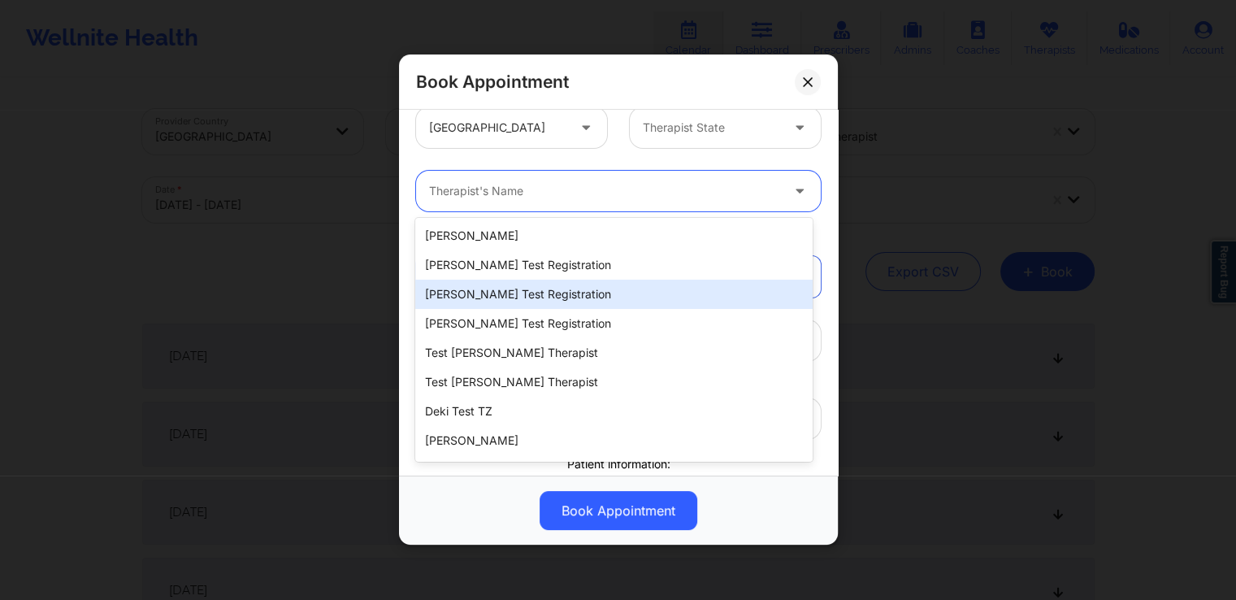
click at [505, 300] on div "[PERSON_NAME] Test Registration" at bounding box center [613, 294] width 397 height 29
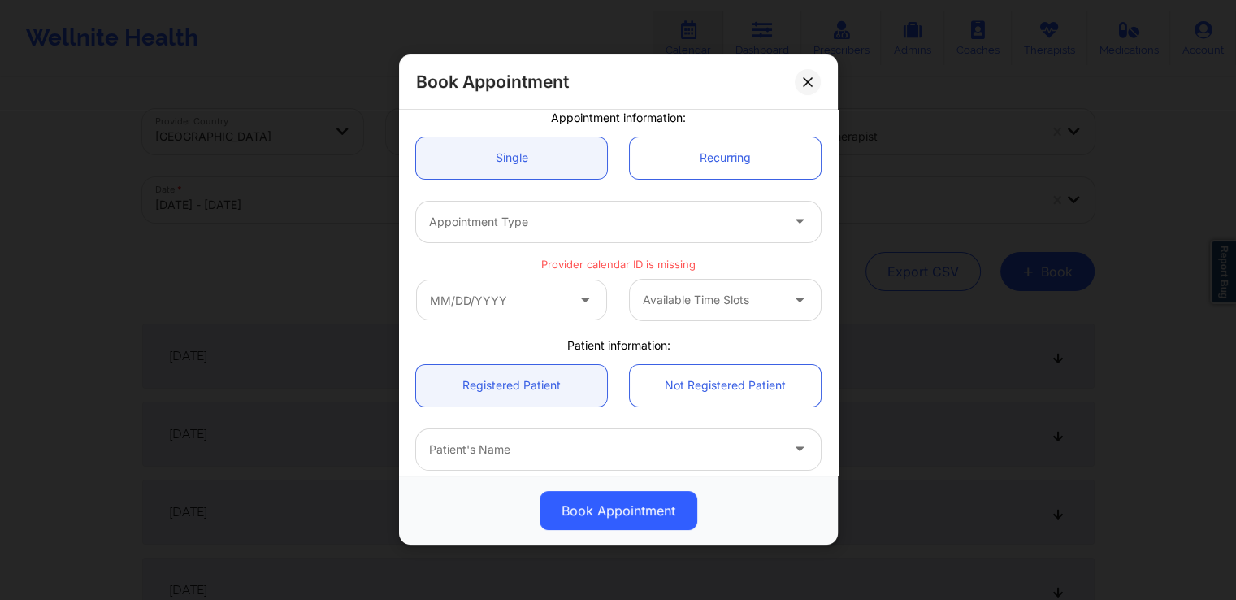
scroll to position [140, 0]
click at [504, 226] on div "Appointment Type" at bounding box center [599, 220] width 366 height 41
click at [504, 226] on div at bounding box center [604, 221] width 351 height 20
click at [645, 228] on div at bounding box center [604, 221] width 351 height 20
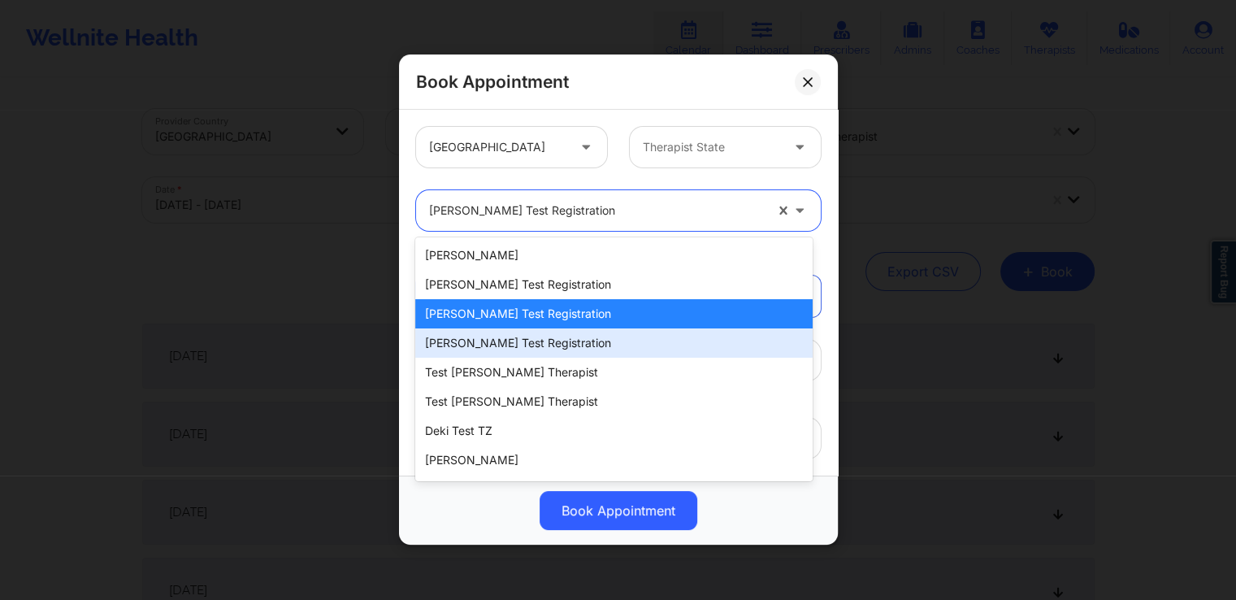
drag, startPoint x: 553, startPoint y: 215, endPoint x: 522, endPoint y: 367, distance: 155.3
click at [522, 367] on body "Wellnite Health Calendar Dashboard Prescribers Admins Coaches Therapists Medica…" at bounding box center [618, 300] width 1236 height 600
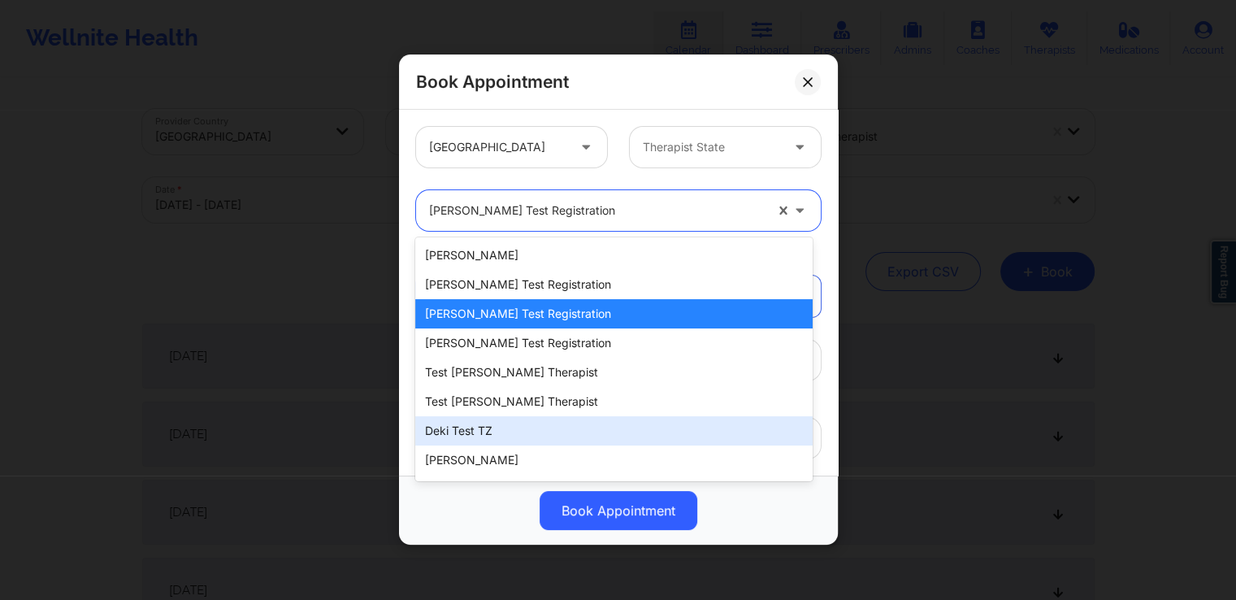
click at [491, 430] on div "Deki Test TZ" at bounding box center [613, 430] width 397 height 29
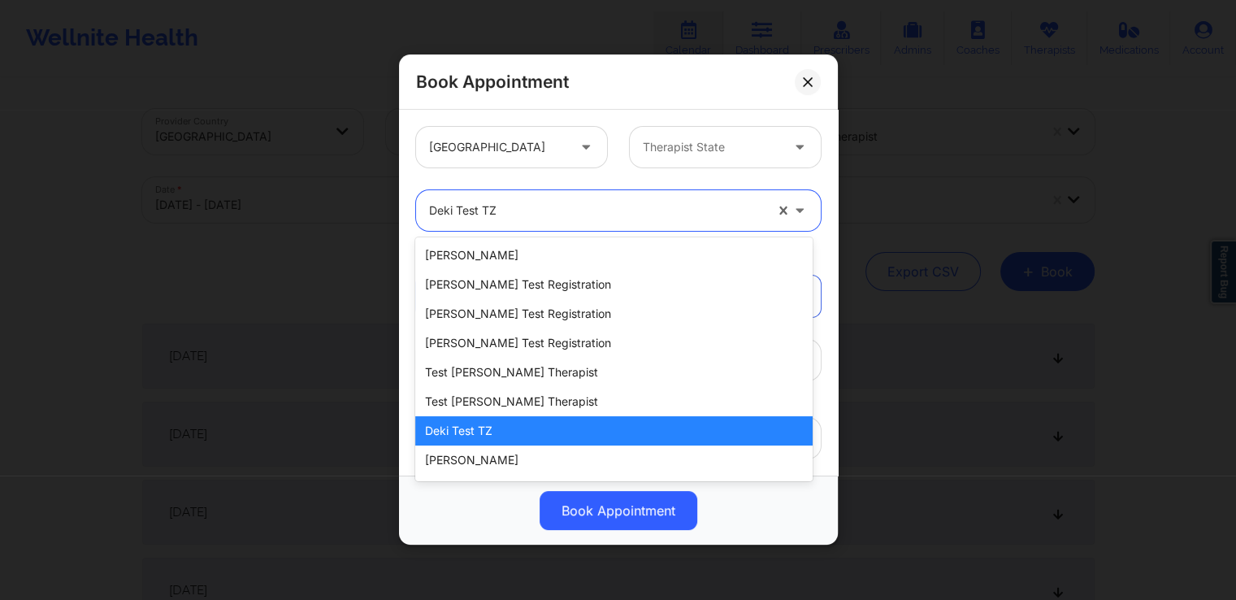
click at [537, 209] on div at bounding box center [596, 212] width 335 height 20
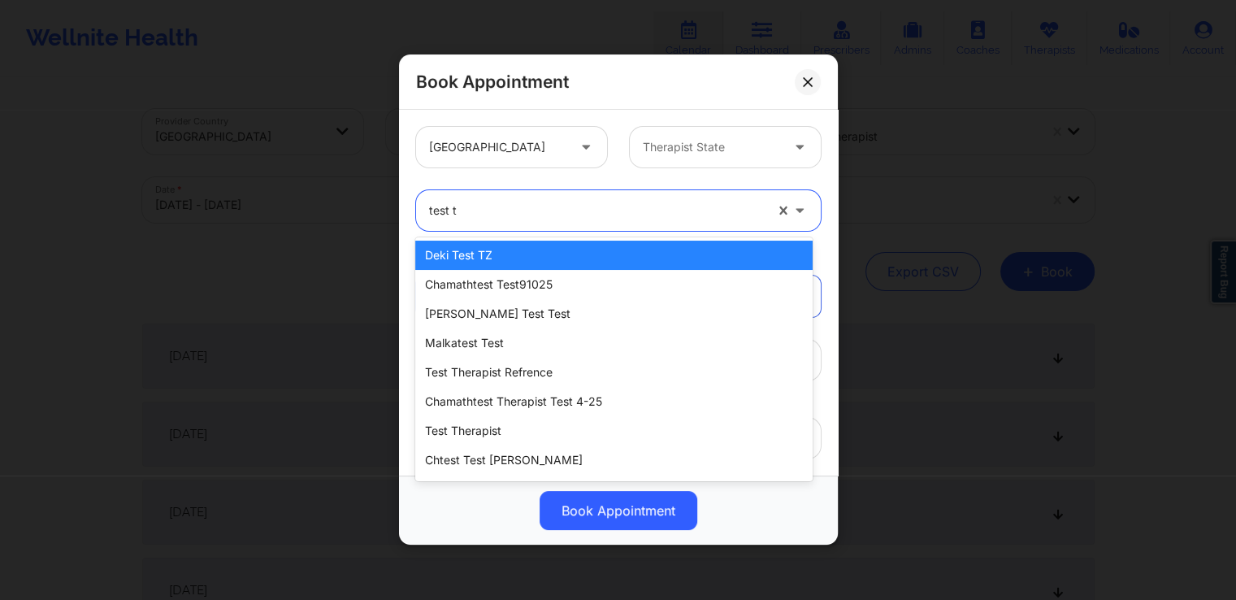
type input "test th"
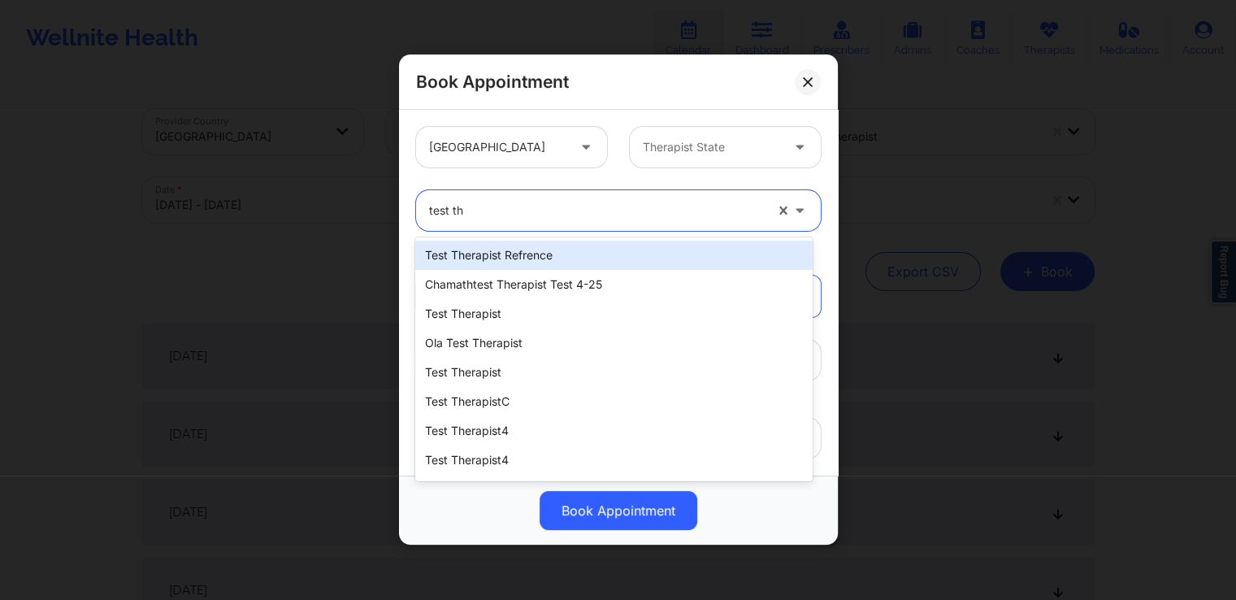
click at [535, 261] on div "test therapist refrence" at bounding box center [613, 255] width 397 height 29
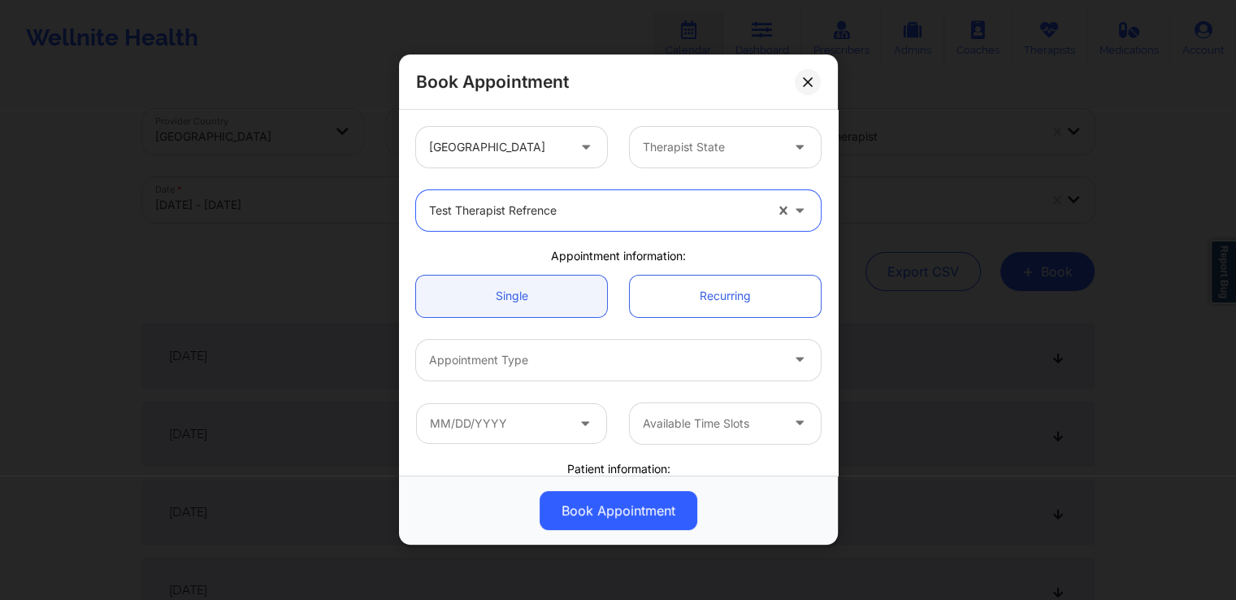
click at [502, 354] on div at bounding box center [604, 360] width 351 height 20
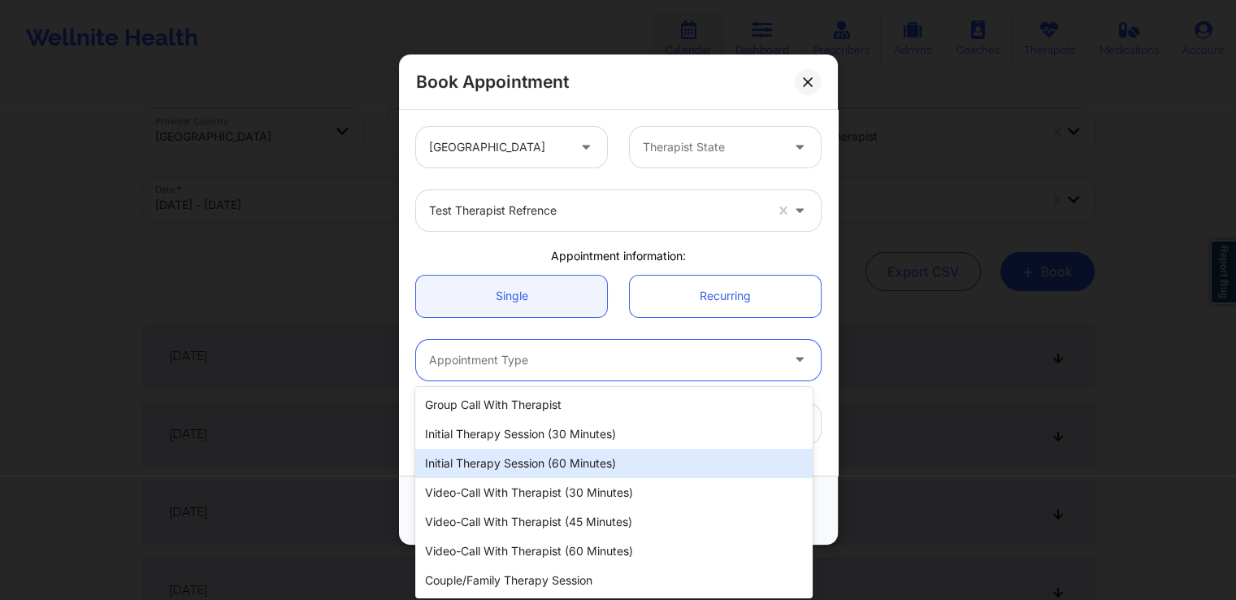
click at [506, 467] on div "Initial Therapy Session (60 minutes)" at bounding box center [613, 463] width 397 height 29
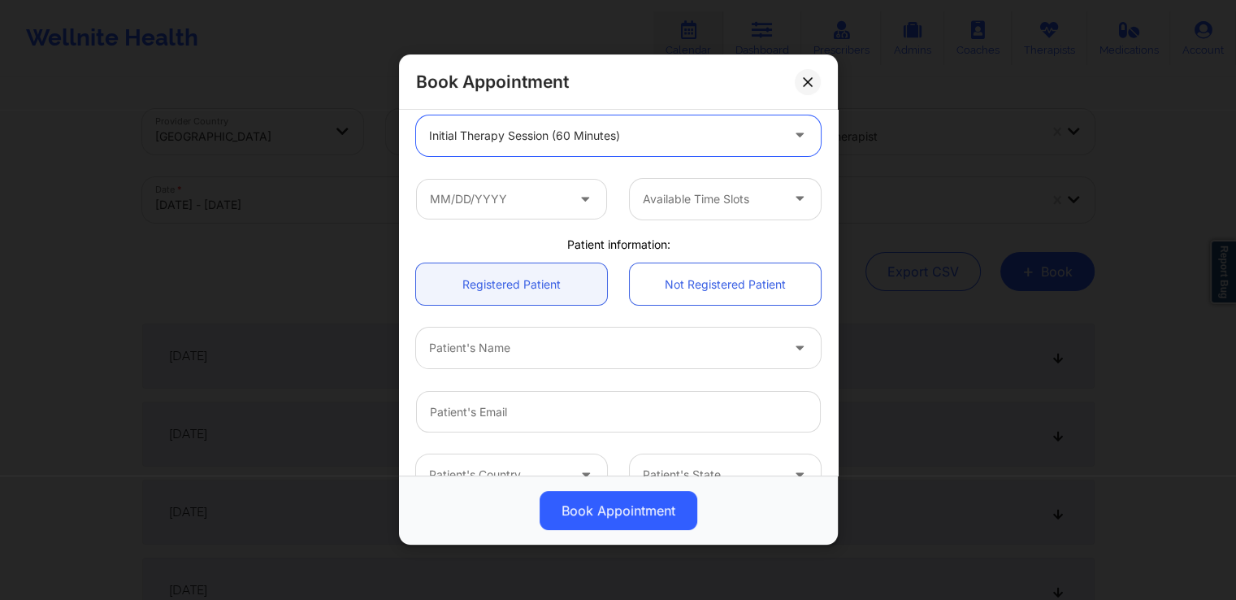
scroll to position [229, 0]
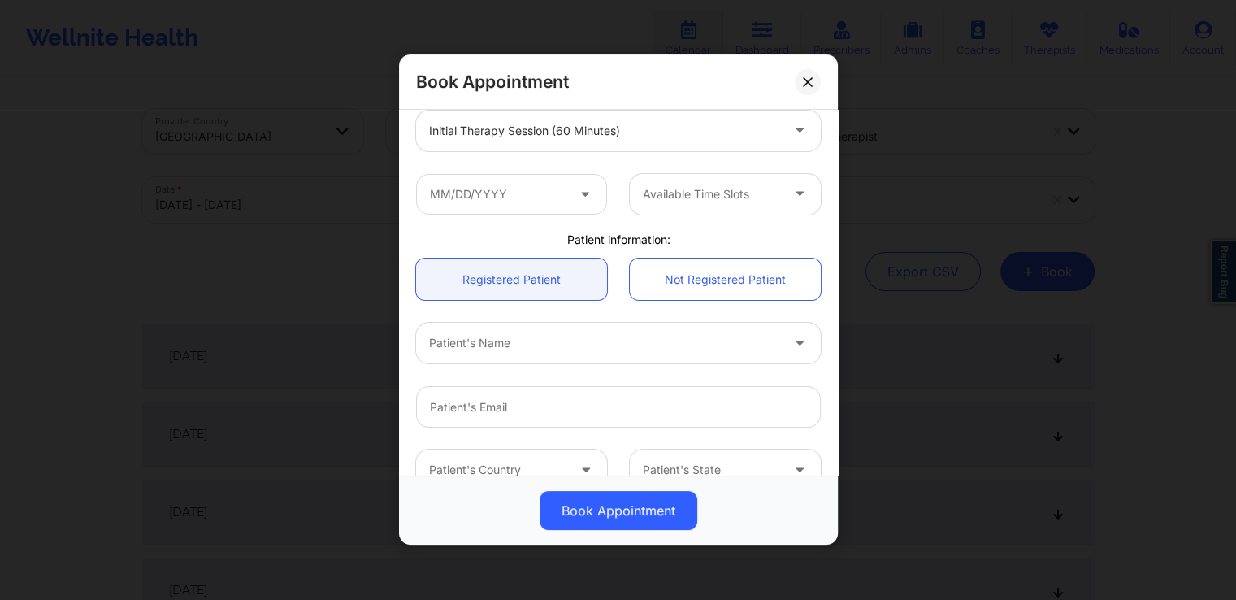
click at [549, 215] on div "Available Time Slots" at bounding box center [619, 194] width 428 height 63
click at [549, 209] on input "text" at bounding box center [511, 194] width 191 height 41
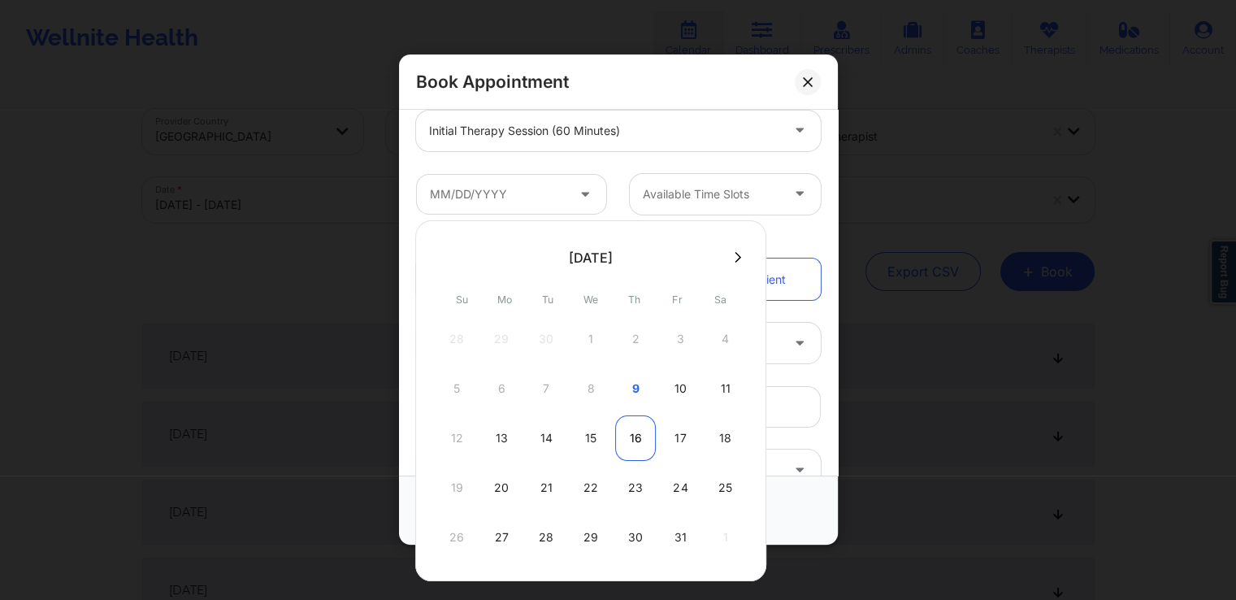
click at [641, 441] on div "16" at bounding box center [635, 438] width 41 height 46
type input "[DATE]"
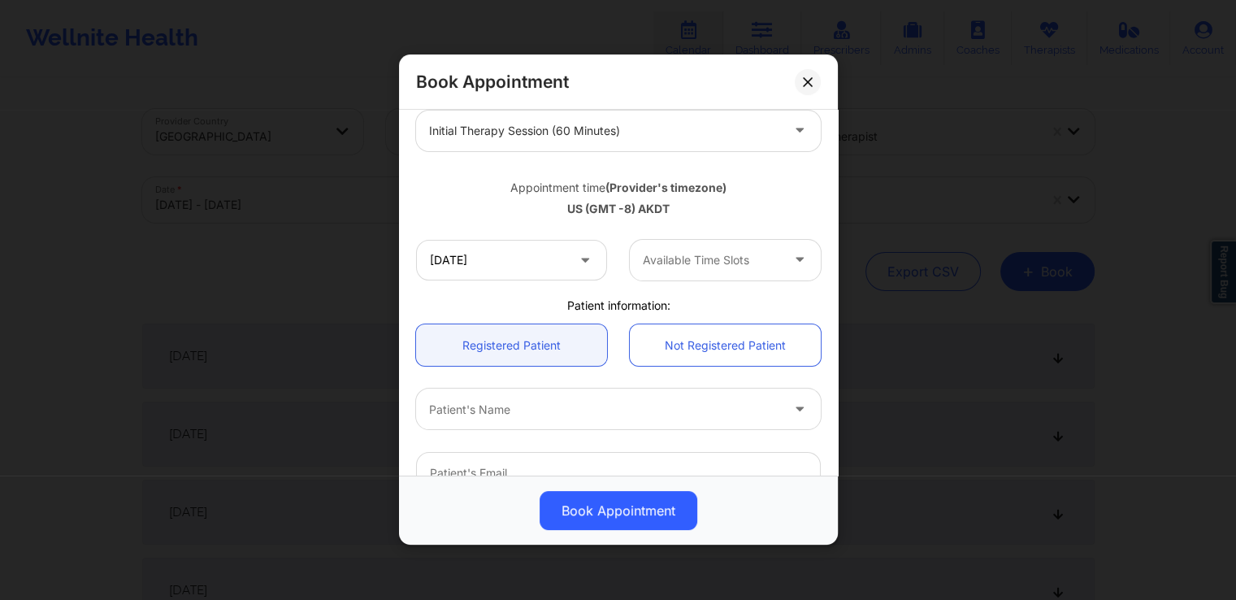
click at [747, 263] on div at bounding box center [711, 260] width 137 height 20
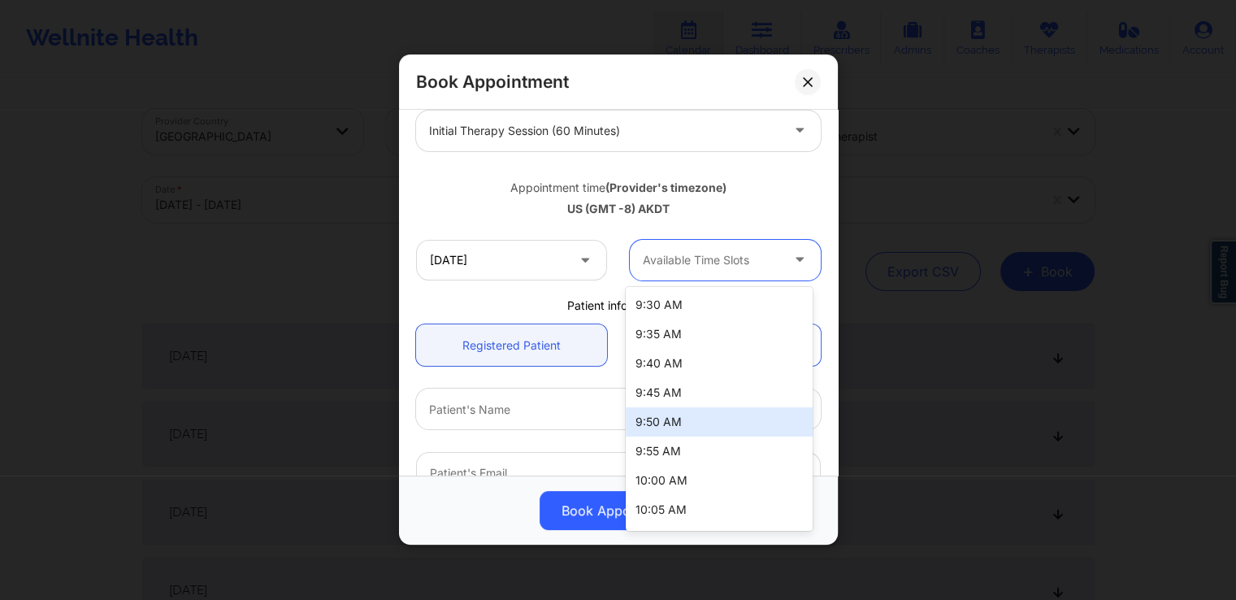
click at [699, 419] on div "9:50 AM" at bounding box center [719, 421] width 187 height 29
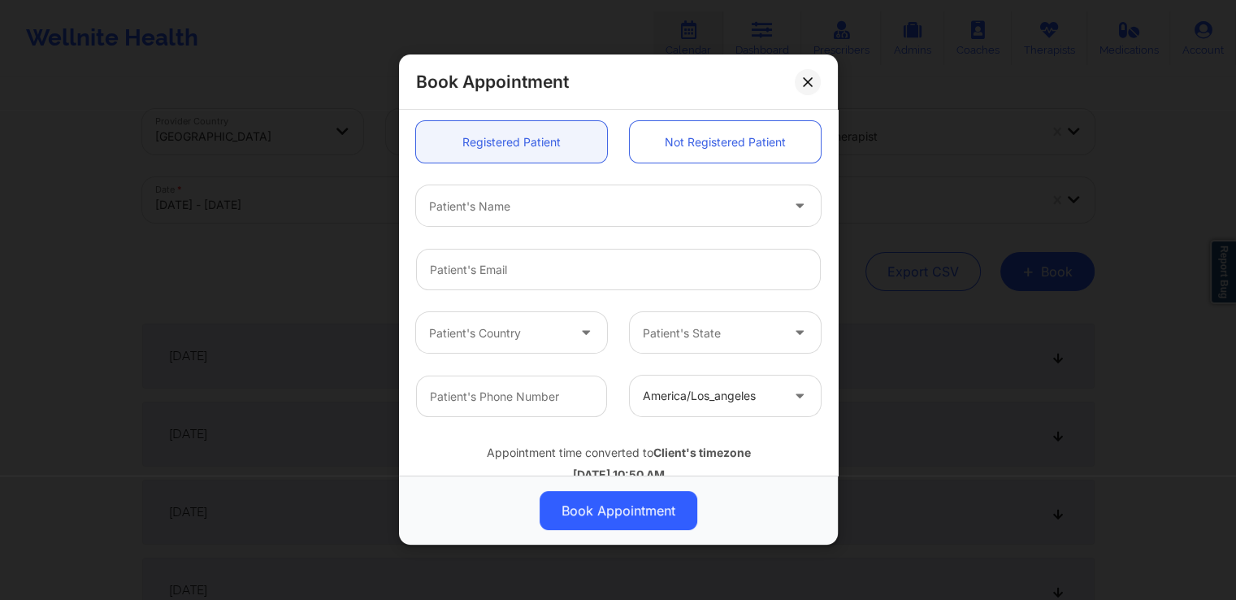
scroll to position [478, 0]
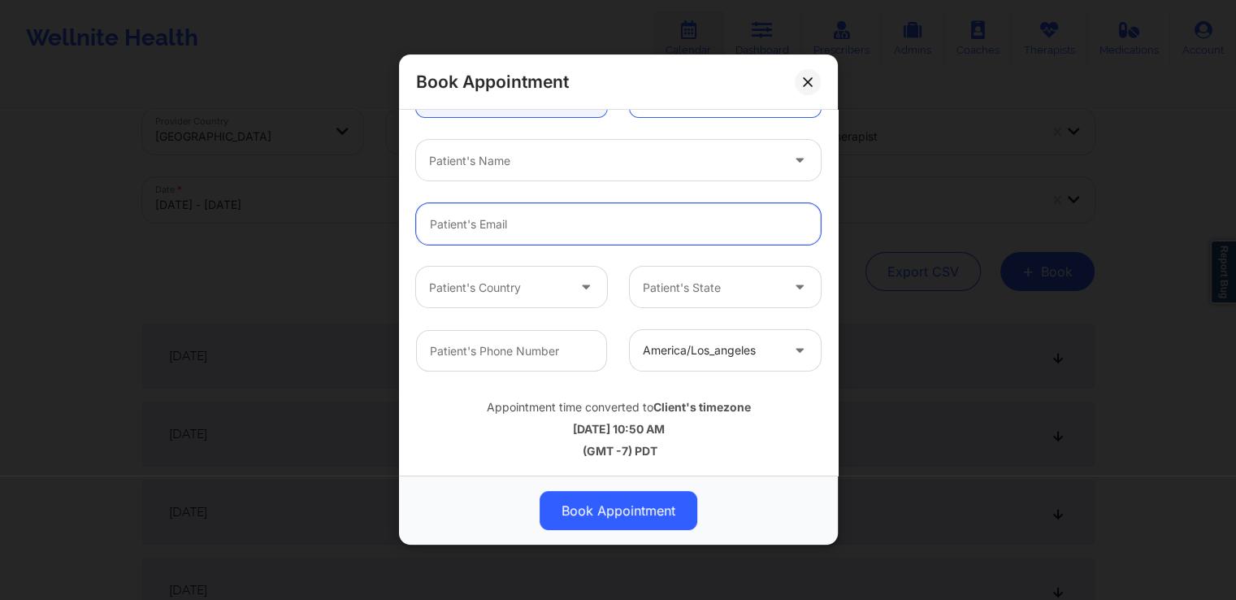
click at [649, 225] on input "Patient Email" at bounding box center [618, 224] width 405 height 41
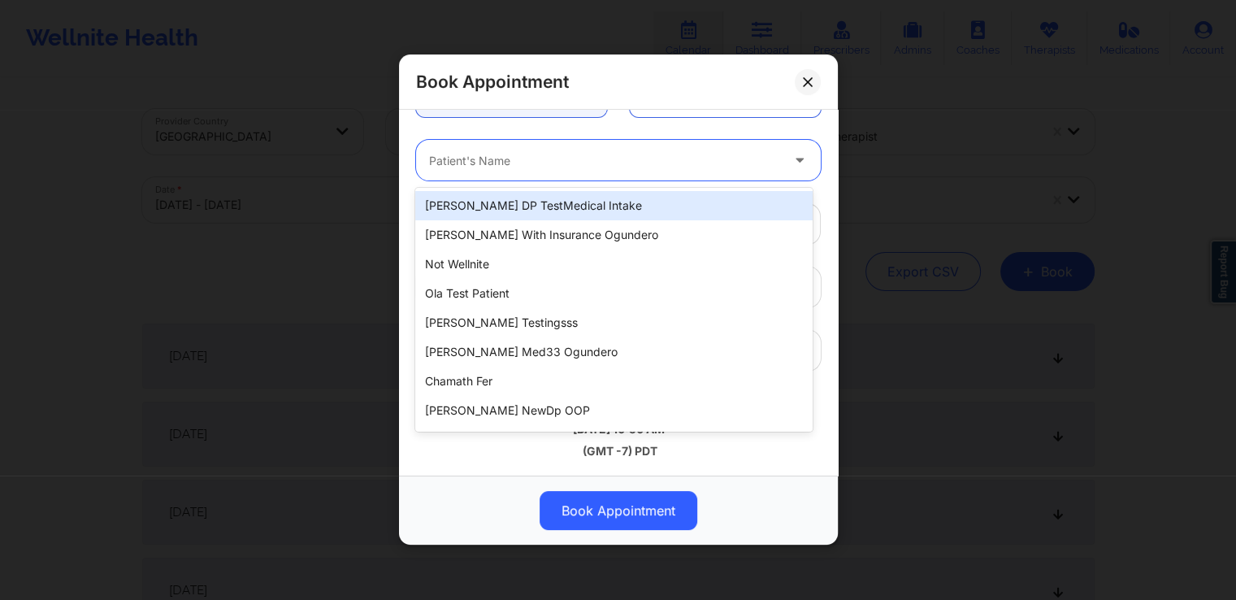
click at [566, 163] on div at bounding box center [604, 161] width 351 height 20
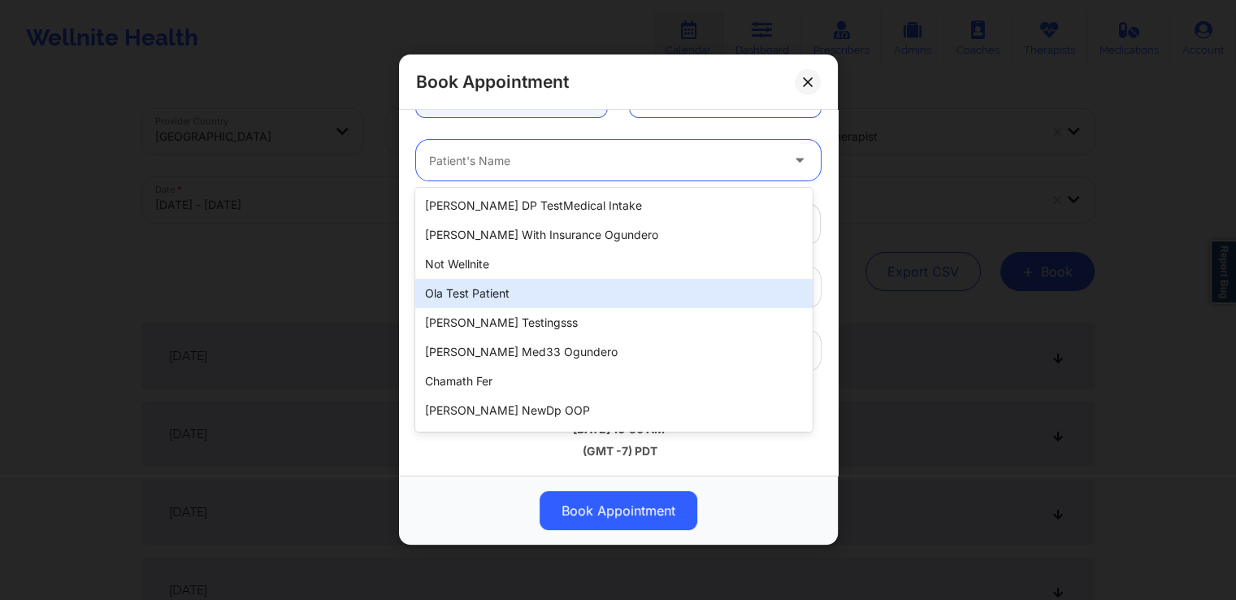
click at [518, 279] on div "Ola test patient" at bounding box center [613, 293] width 397 height 29
type input "[EMAIL_ADDRESS][DOMAIN_NAME]"
type input "[PHONE_NUMBER]"
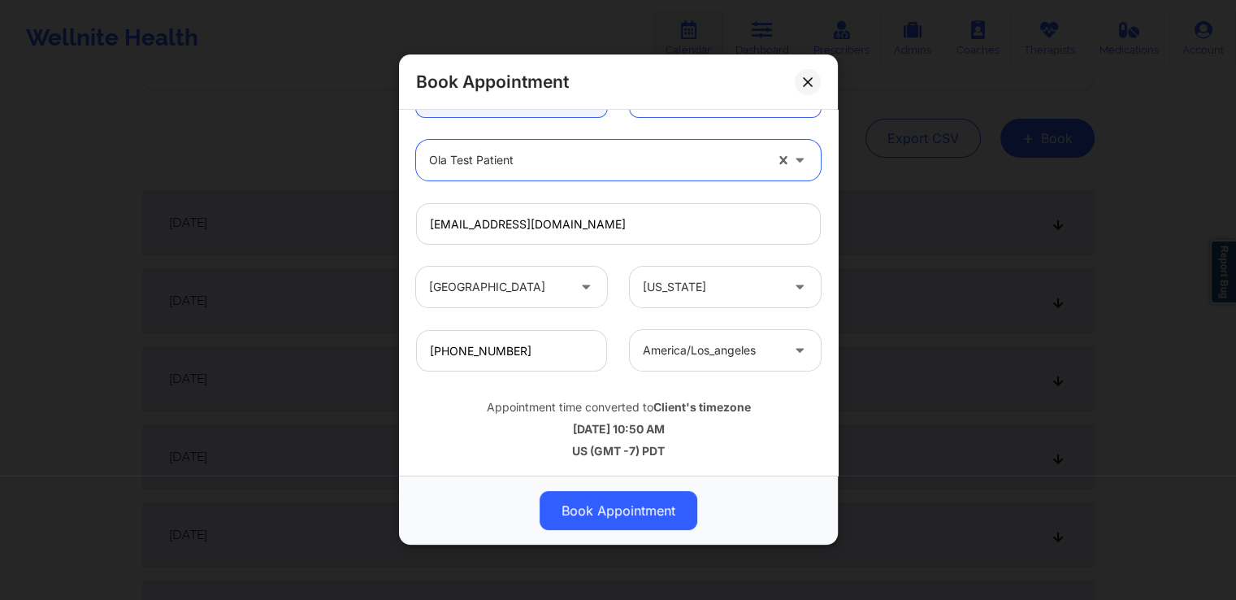
scroll to position [149, 0]
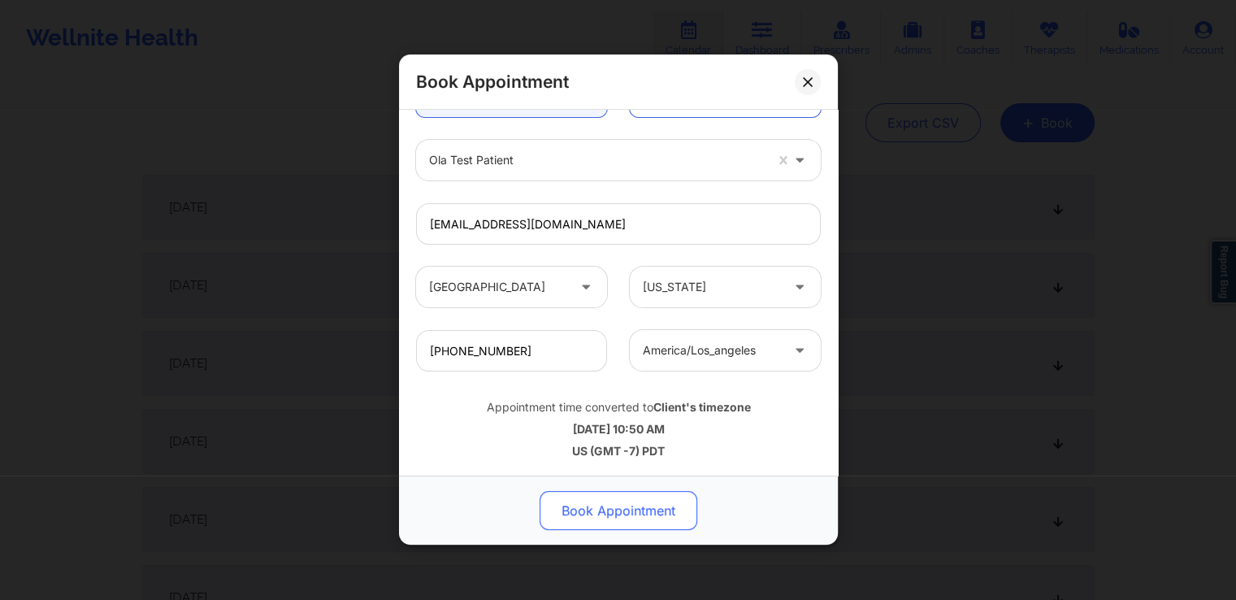
click at [629, 506] on button "Book Appointment" at bounding box center [619, 511] width 158 height 39
